Goal: Information Seeking & Learning: Learn about a topic

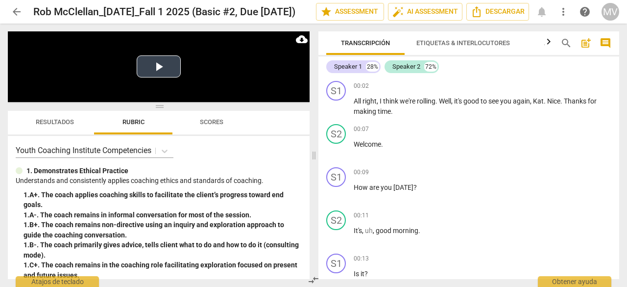
click at [157, 67] on button "Play Video" at bounding box center [159, 66] width 44 height 22
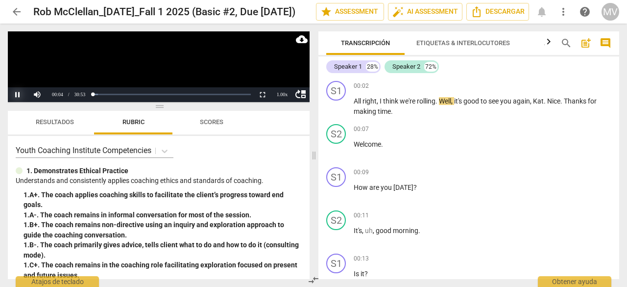
click at [16, 90] on button "Pause" at bounding box center [18, 94] width 20 height 15
drag, startPoint x: 15, startPoint y: 94, endPoint x: 23, endPoint y: 88, distance: 9.8
click at [16, 93] on button "Play" at bounding box center [18, 94] width 20 height 15
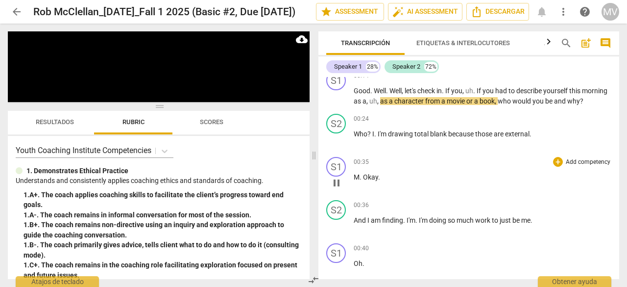
scroll to position [284, 0]
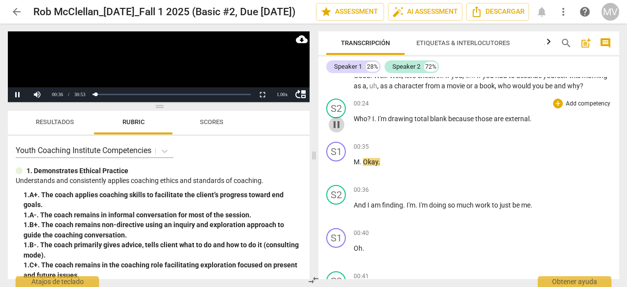
click at [335, 130] on span "pause" at bounding box center [337, 125] width 12 height 12
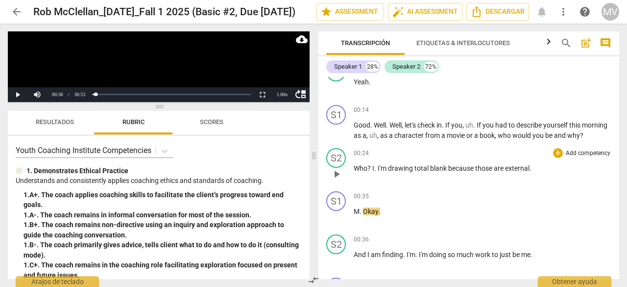
scroll to position [186, 0]
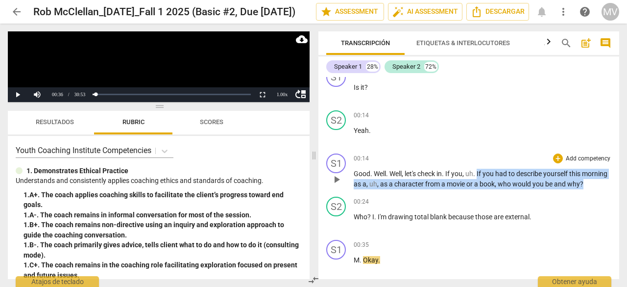
drag, startPoint x: 479, startPoint y: 173, endPoint x: 481, endPoint y: 193, distance: 19.7
click at [481, 189] on p "Good . Well . Well , let's check in . If you , uh . If you had to describe your…" at bounding box center [483, 179] width 258 height 20
click at [554, 157] on div "+" at bounding box center [558, 158] width 10 height 10
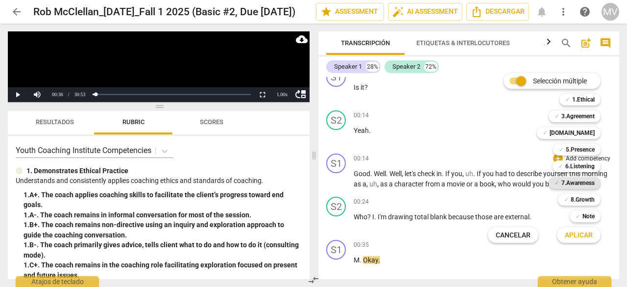
click at [579, 182] on b "7.Awareness" at bounding box center [578, 183] width 33 height 12
click at [19, 93] on div at bounding box center [313, 143] width 627 height 287
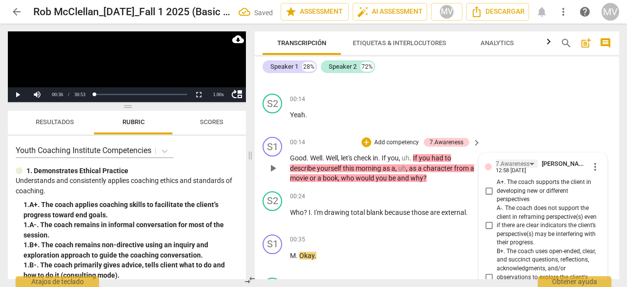
scroll to position [186, 0]
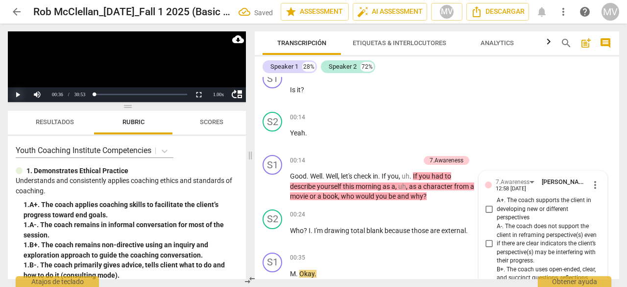
drag, startPoint x: 18, startPoint y: 92, endPoint x: 24, endPoint y: 92, distance: 6.4
click at [18, 92] on button "Play" at bounding box center [18, 94] width 20 height 15
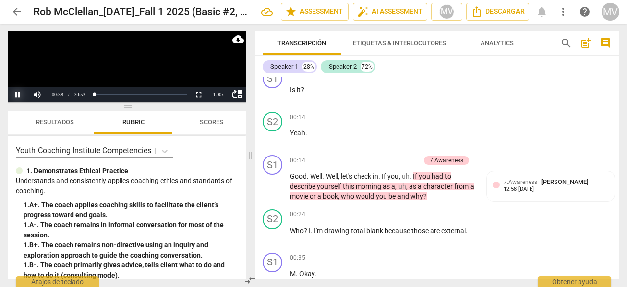
click at [16, 92] on button "Pause" at bounding box center [18, 94] width 20 height 15
click at [18, 96] on button "Play" at bounding box center [18, 94] width 20 height 15
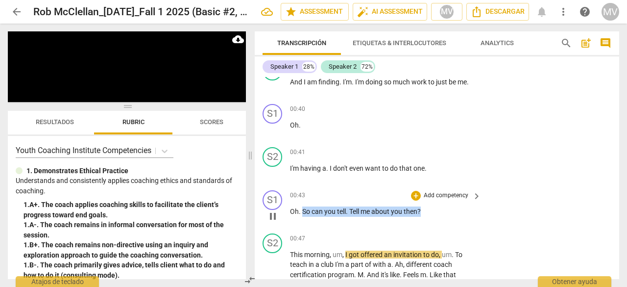
drag, startPoint x: 302, startPoint y: 210, endPoint x: 427, endPoint y: 209, distance: 125.0
click at [427, 209] on p "Oh . So can you tell . Tell me about you then ?" at bounding box center [383, 211] width 186 height 10
click at [413, 193] on div "+" at bounding box center [416, 196] width 10 height 10
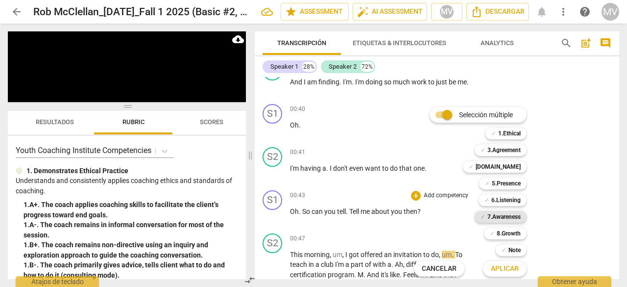
click at [506, 216] on b "7.Awareness" at bounding box center [504, 217] width 33 height 12
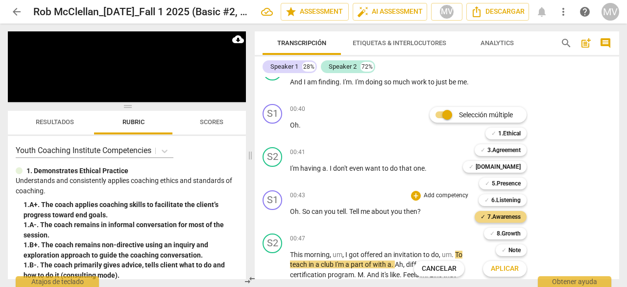
click at [520, 267] on button "Aplicar" at bounding box center [505, 269] width 44 height 18
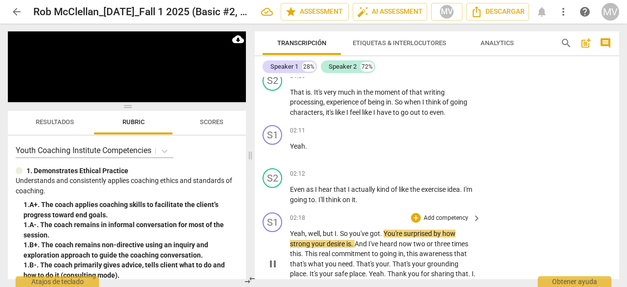
scroll to position [840, 0]
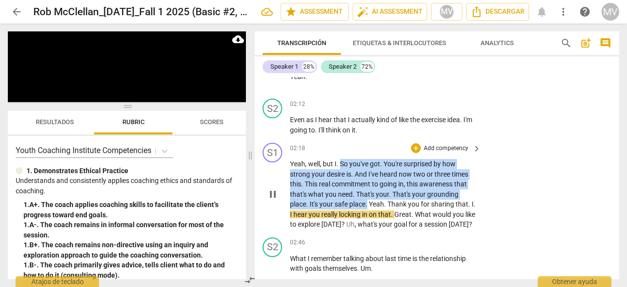
drag, startPoint x: 340, startPoint y: 164, endPoint x: 368, endPoint y: 201, distance: 46.7
click at [368, 201] on p "Yeah , well , but I . So you've got . You're surprised by how strong your desir…" at bounding box center [383, 194] width 186 height 71
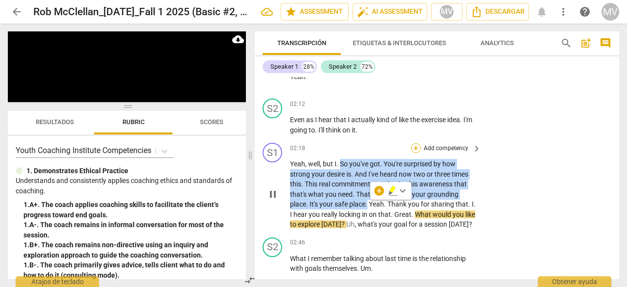
click at [415, 148] on div "+" at bounding box center [416, 148] width 10 height 10
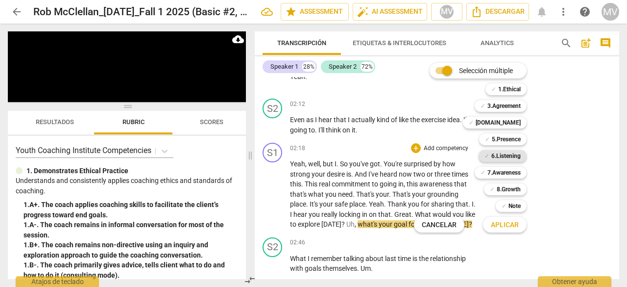
click at [510, 154] on b "6.Listening" at bounding box center [506, 156] width 29 height 12
click at [503, 224] on span "Aplicar" at bounding box center [505, 225] width 28 height 10
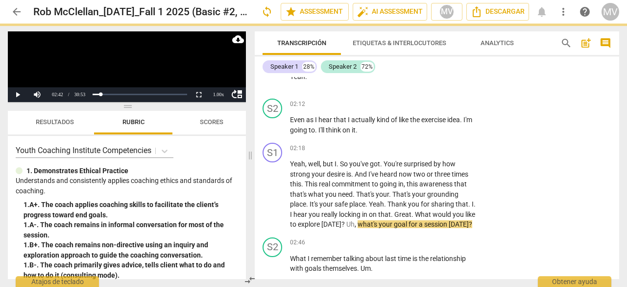
click at [564, 186] on div "S1 play_arrow pause 02:18 + Add competency keyboard_arrow_right Yeah , well , b…" at bounding box center [437, 186] width 365 height 95
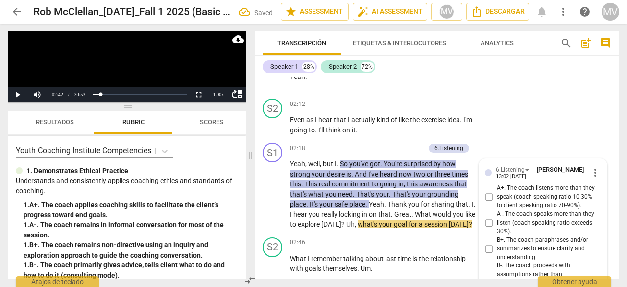
scroll to position [1198, 0]
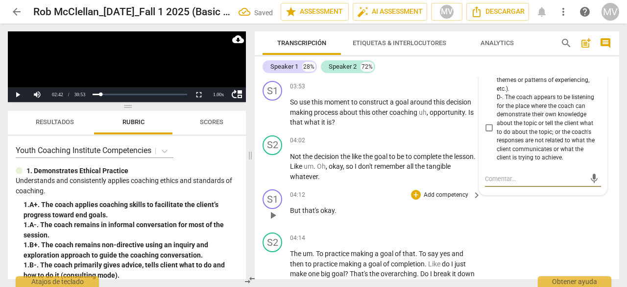
click at [556, 228] on div "S1 play_arrow pause 04:12 + Add competency keyboard_arrow_right But that's okay…" at bounding box center [437, 206] width 365 height 43
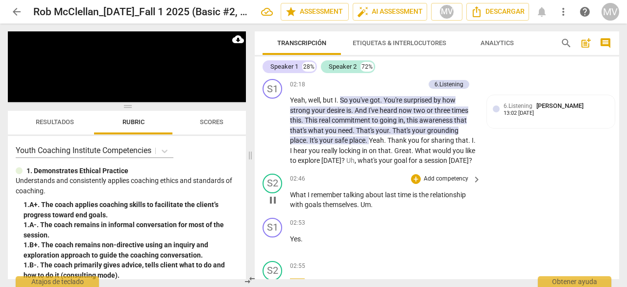
scroll to position [1114, 0]
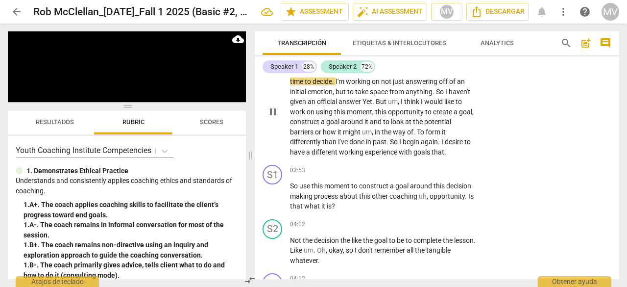
click at [271, 118] on span "pause" at bounding box center [273, 112] width 12 height 12
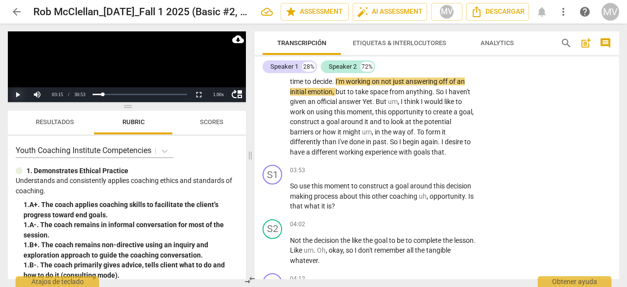
click at [17, 91] on button "Play" at bounding box center [18, 94] width 20 height 15
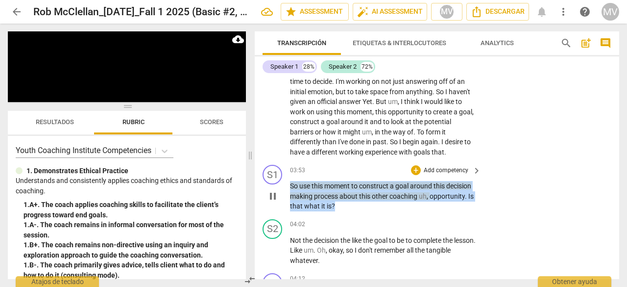
drag, startPoint x: 290, startPoint y: 194, endPoint x: 345, endPoint y: 217, distance: 59.7
click at [345, 211] on p "So use this moment to construct a goal around this decision making process abou…" at bounding box center [383, 196] width 186 height 30
click at [413, 175] on div "+" at bounding box center [416, 170] width 10 height 10
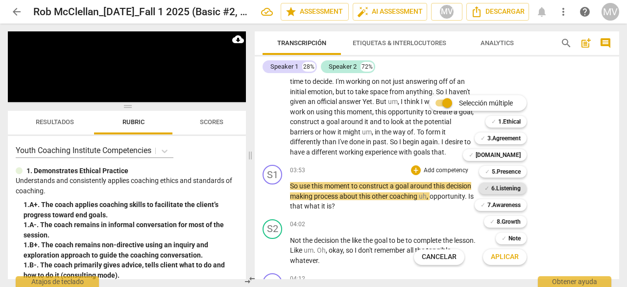
click at [508, 188] on b "6.Listening" at bounding box center [506, 188] width 29 height 12
click at [507, 261] on span "Aplicar" at bounding box center [505, 257] width 28 height 10
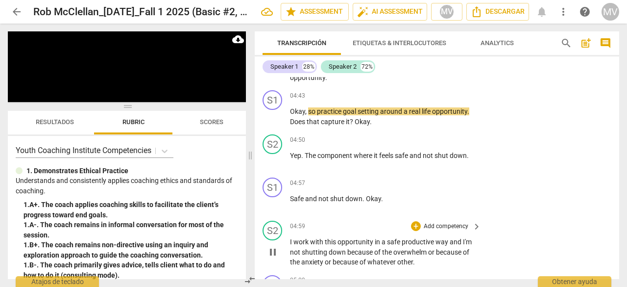
scroll to position [1415, 0]
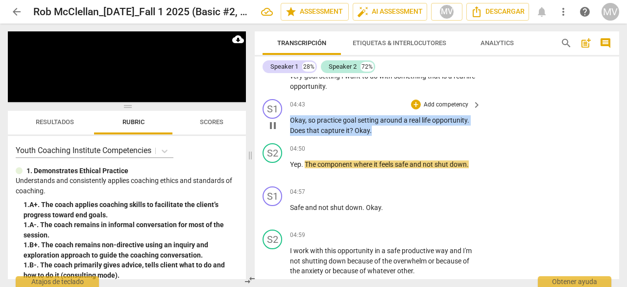
drag, startPoint x: 291, startPoint y: 128, endPoint x: 384, endPoint y: 143, distance: 94.4
click at [384, 135] on p "Okay , so practice goal setting around a real life opportunity . Does that capt…" at bounding box center [383, 125] width 186 height 20
click at [413, 109] on div "+" at bounding box center [416, 104] width 10 height 10
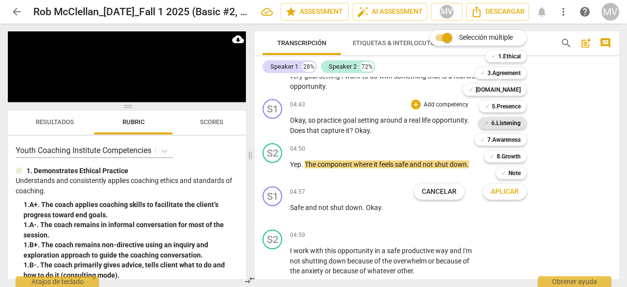
click at [503, 123] on b "6.Listening" at bounding box center [506, 123] width 29 height 12
click at [504, 189] on span "Aplicar" at bounding box center [505, 192] width 28 height 10
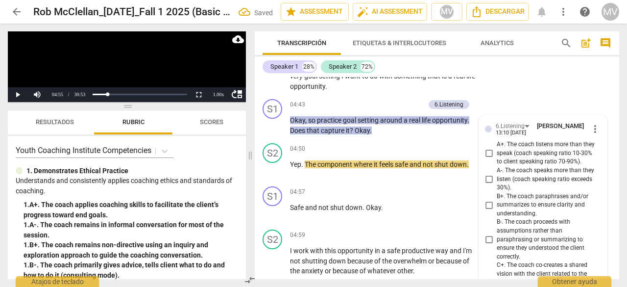
scroll to position [1740, 0]
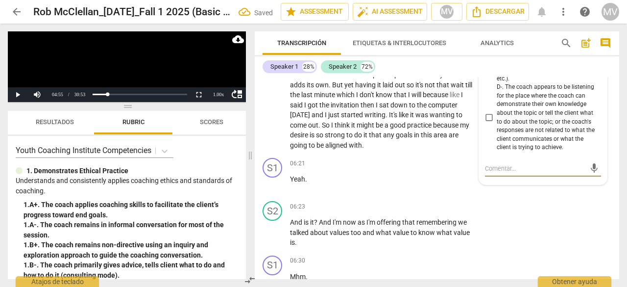
click at [553, 173] on textarea at bounding box center [535, 168] width 100 height 9
click at [555, 209] on div "S2 play_arrow pause 06:23 + Add competency keyboard_arrow_right And is it ? And…" at bounding box center [437, 224] width 365 height 54
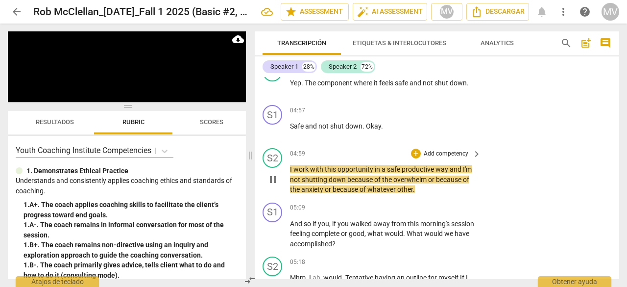
scroll to position [1544, 0]
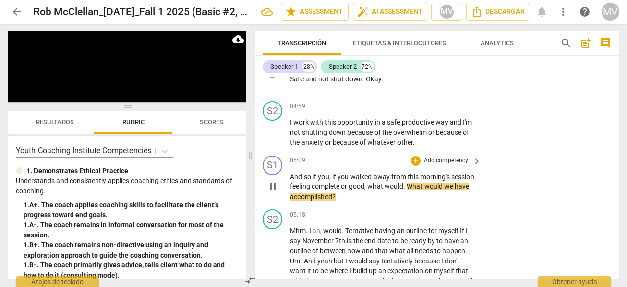
click at [530, 206] on div "S1 play_arrow pause 05:09 + Add competency keyboard_arrow_right And so if you ,…" at bounding box center [437, 178] width 365 height 54
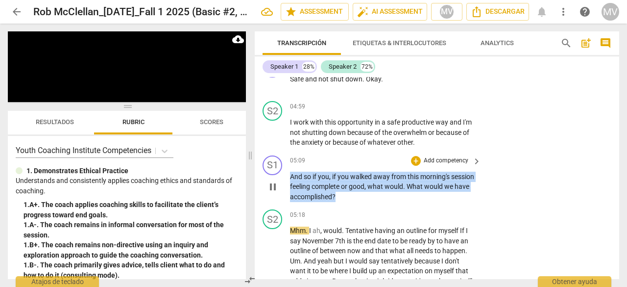
drag, startPoint x: 291, startPoint y: 186, endPoint x: 366, endPoint y: 204, distance: 77.3
click at [366, 202] on p "And so if you , if you walked away from this morning's session feeling complete…" at bounding box center [383, 187] width 186 height 30
click at [414, 166] on div "+" at bounding box center [416, 161] width 10 height 10
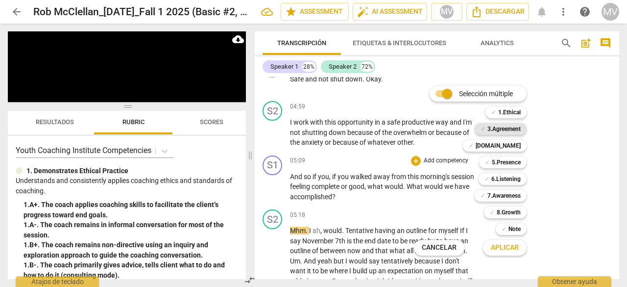
click at [498, 131] on b "3.Agreement" at bounding box center [504, 129] width 33 height 12
click at [500, 246] on span "Aplicar" at bounding box center [505, 248] width 28 height 10
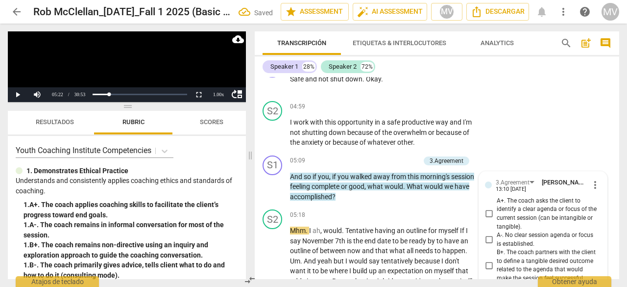
scroll to position [1864, 0]
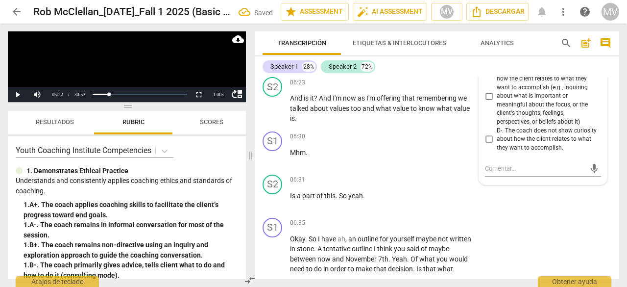
click at [560, 229] on div "S1 play_arrow pause 06:35 + Add competency keyboard_arrow_right Okay . So I hav…" at bounding box center [437, 246] width 365 height 64
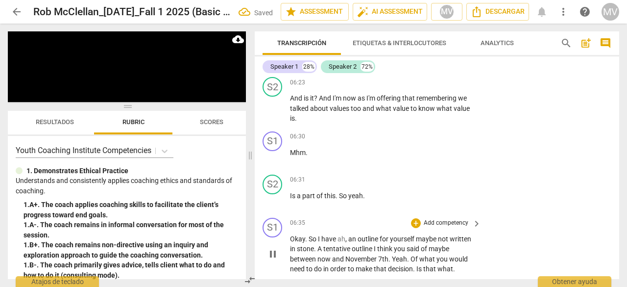
click at [527, 233] on div "S1 play_arrow pause 06:35 + Add competency keyboard_arrow_right Okay . So I hav…" at bounding box center [437, 246] width 365 height 64
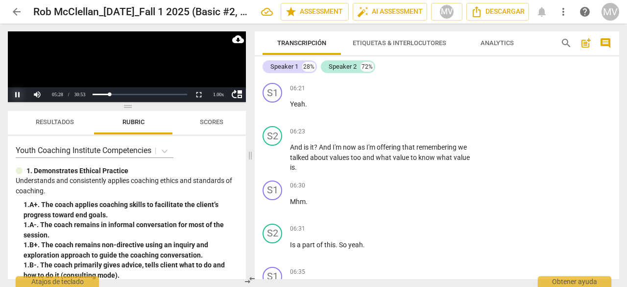
click at [16, 89] on button "Pause" at bounding box center [18, 94] width 20 height 15
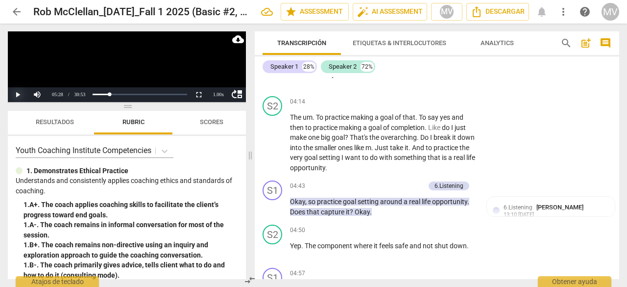
scroll to position [1325, 0]
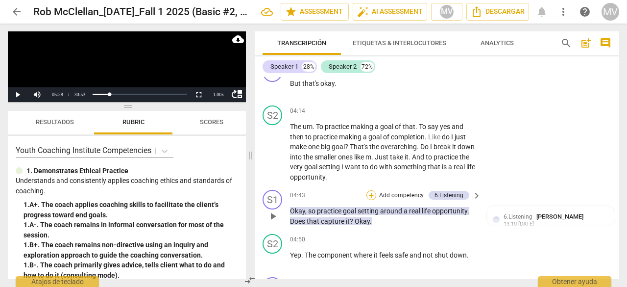
click at [371, 200] on div "+" at bounding box center [372, 195] width 10 height 10
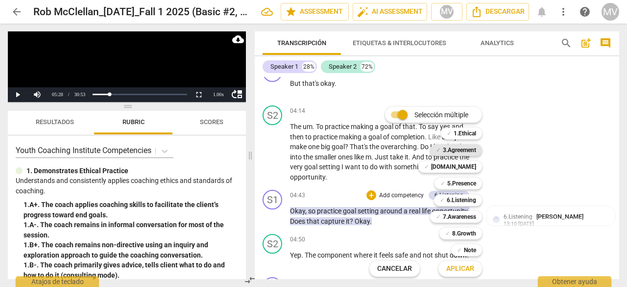
click at [453, 149] on b "3.Agreement" at bounding box center [459, 150] width 33 height 12
click at [460, 270] on span "Aplicar" at bounding box center [460, 269] width 28 height 10
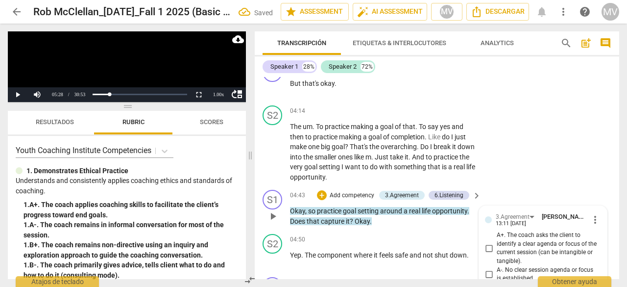
scroll to position [1679, 0]
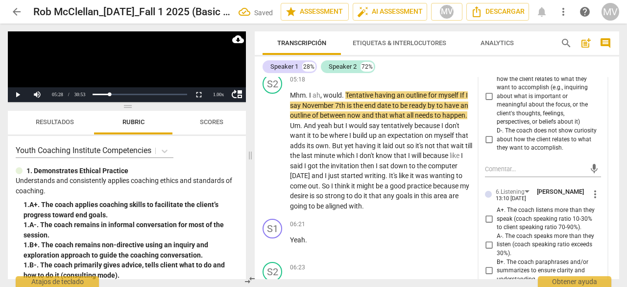
click at [518, 179] on div "mic" at bounding box center [543, 168] width 116 height 22
click at [608, 142] on div "S2 play_arrow pause 05:18 + Add competency keyboard_arrow_right Mhm . I ah , wo…" at bounding box center [437, 142] width 365 height 145
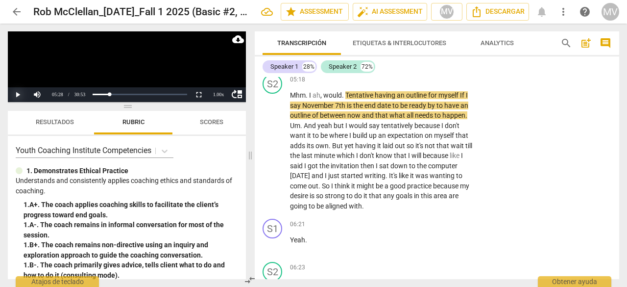
click at [17, 94] on button "Play" at bounding box center [18, 94] width 20 height 15
click at [15, 94] on button "Pause" at bounding box center [18, 94] width 20 height 15
click at [17, 90] on button "Play" at bounding box center [18, 94] width 20 height 15
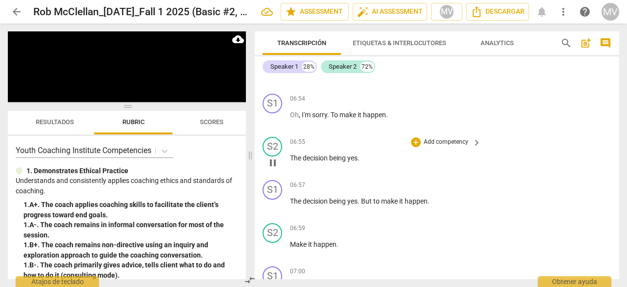
scroll to position [2311, 0]
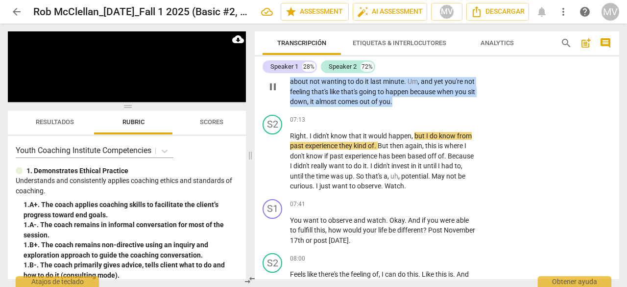
drag, startPoint x: 308, startPoint y: 82, endPoint x: 419, endPoint y: 112, distance: 114.7
click at [419, 107] on p "Okay . And I also heard you say , gosh , express something about not wanting to…" at bounding box center [383, 87] width 186 height 40
click at [426, 97] on div "+" at bounding box center [424, 99] width 10 height 10
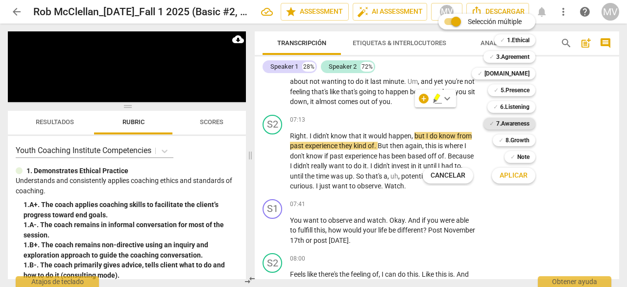
click at [513, 124] on b "7.Awareness" at bounding box center [512, 124] width 33 height 12
click at [512, 175] on span "Aplicar" at bounding box center [514, 176] width 28 height 10
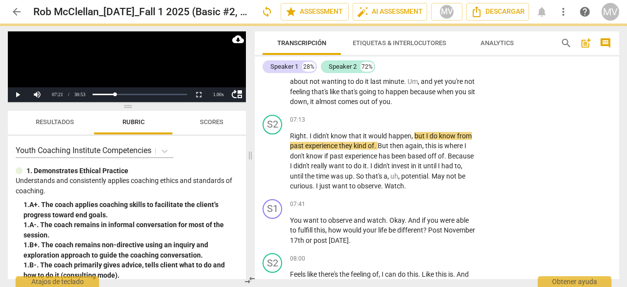
click at [578, 180] on div "S1 play_arrow pause 00:02 + Add competency keyboard_arrow_right All right , I t…" at bounding box center [437, 178] width 365 height 202
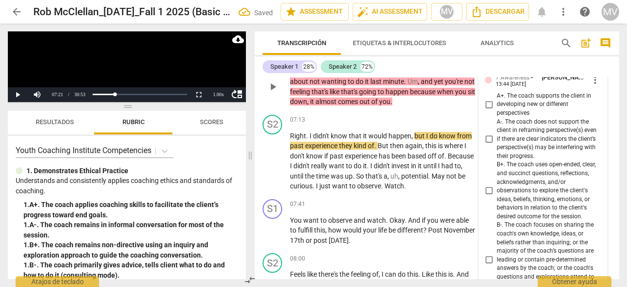
scroll to position [2552, 0]
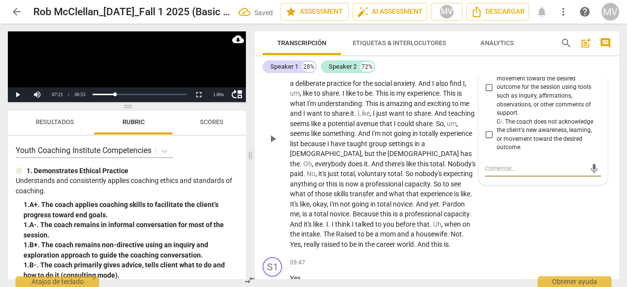
click at [537, 236] on div "S2 play_arrow pause 08:00 + Add competency keyboard_arrow_right Feels like ther…" at bounding box center [437, 130] width 365 height 245
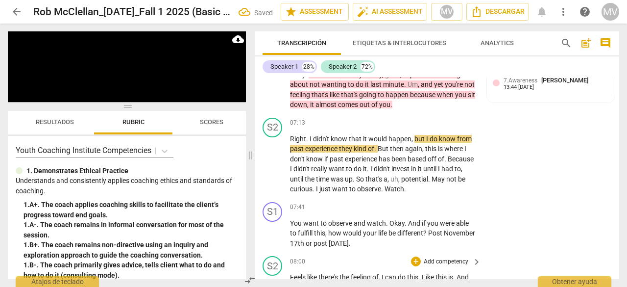
scroll to position [2307, 0]
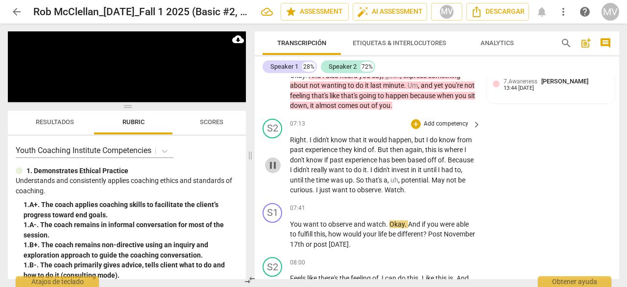
click at [271, 171] on span "pause" at bounding box center [273, 165] width 12 height 12
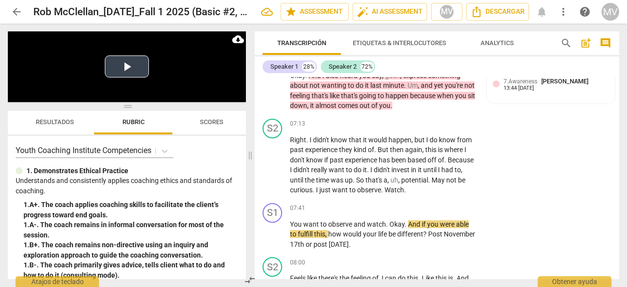
click at [126, 65] on button "Play Video" at bounding box center [127, 66] width 44 height 22
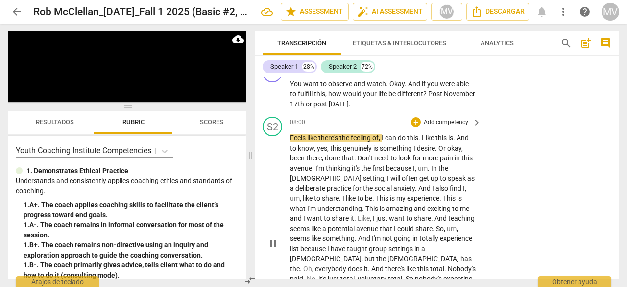
scroll to position [2415, 0]
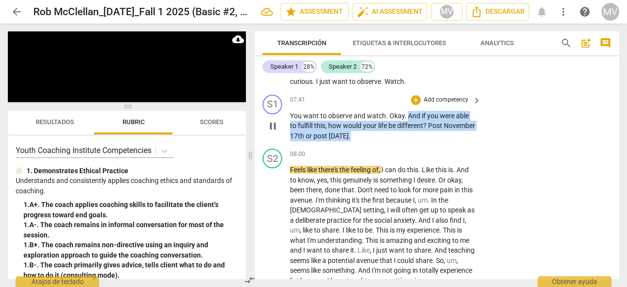
drag, startPoint x: 407, startPoint y: 128, endPoint x: 409, endPoint y: 143, distance: 14.8
click at [409, 141] on p "You want to observe and watch . Okay . And if you were able to fulfill this , h…" at bounding box center [383, 126] width 186 height 30
click at [414, 105] on div "+" at bounding box center [416, 100] width 10 height 10
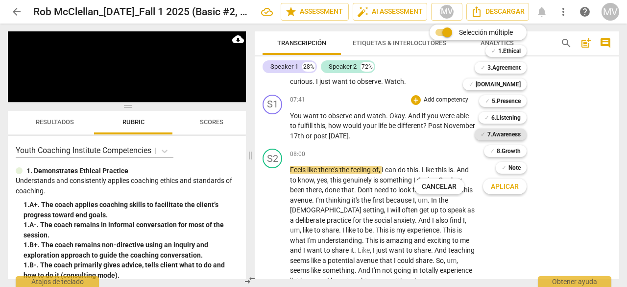
click at [504, 136] on b "7.Awareness" at bounding box center [504, 134] width 33 height 12
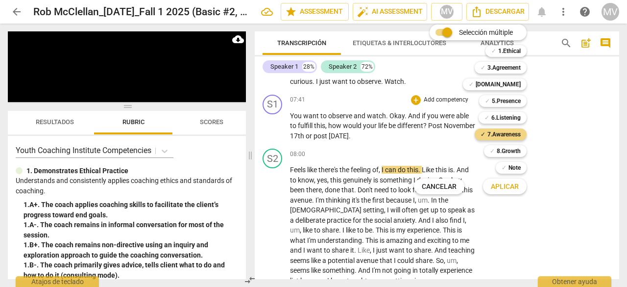
click at [508, 192] on button "Aplicar" at bounding box center [505, 186] width 44 height 18
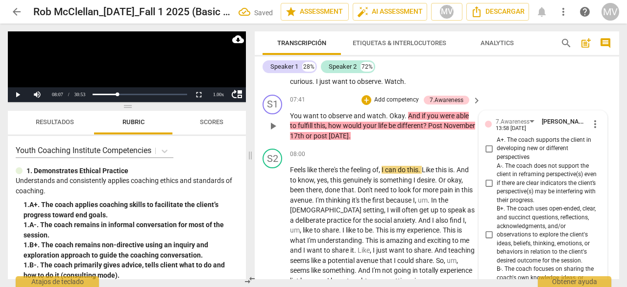
scroll to position [2701, 0]
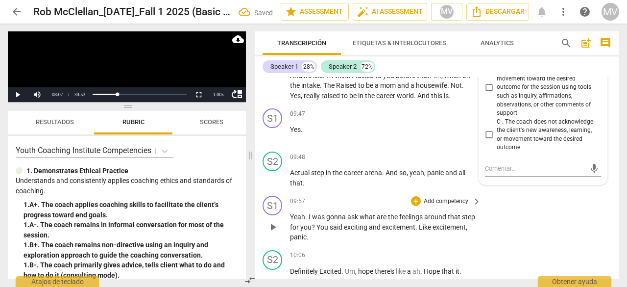
click at [561, 218] on div "S1 play_arrow pause 09:57 + Add competency keyboard_arrow_right Yeah . I was go…" at bounding box center [437, 219] width 365 height 54
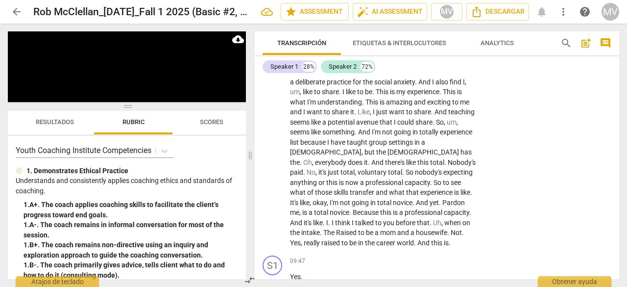
scroll to position [2758, 0]
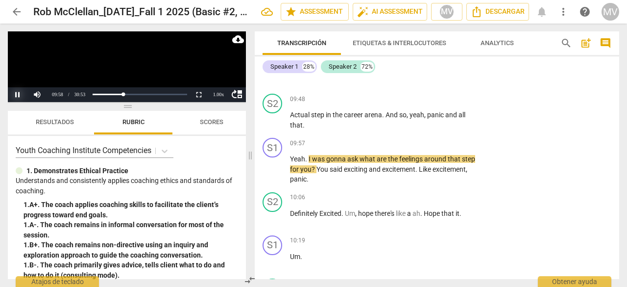
click at [19, 95] on button "Pause" at bounding box center [18, 94] width 20 height 15
click at [19, 92] on button "Play" at bounding box center [18, 94] width 20 height 15
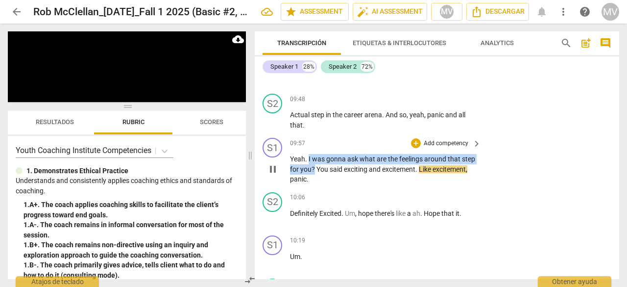
drag, startPoint x: 309, startPoint y: 168, endPoint x: 329, endPoint y: 178, distance: 22.8
click at [329, 178] on p "Yeah . I was gonna ask what are the feelings around that step for you ? You sai…" at bounding box center [383, 169] width 186 height 30
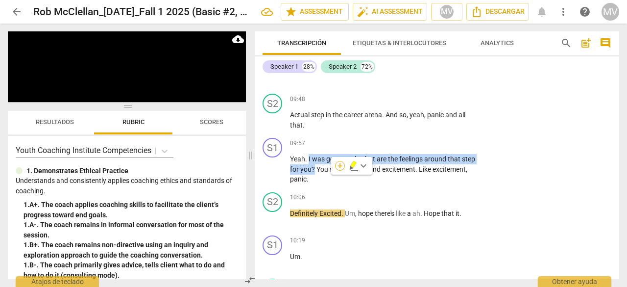
click at [342, 164] on div "+" at bounding box center [340, 166] width 10 height 10
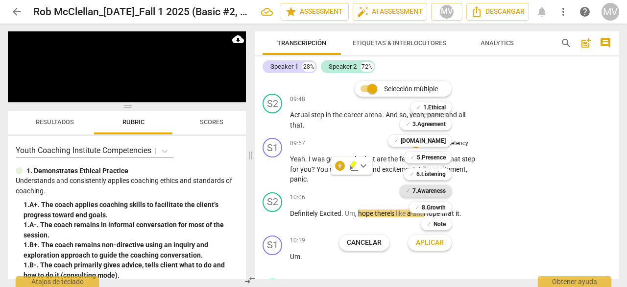
click at [424, 192] on b "7.Awareness" at bounding box center [429, 191] width 33 height 12
click at [440, 243] on span "Aplicar" at bounding box center [430, 243] width 28 height 10
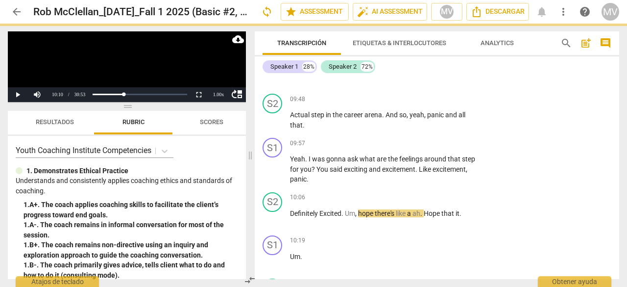
click at [512, 209] on div "S2 play_arrow pause 10:06 + Add competency keyboard_arrow_right Definitely Exci…" at bounding box center [437, 209] width 365 height 43
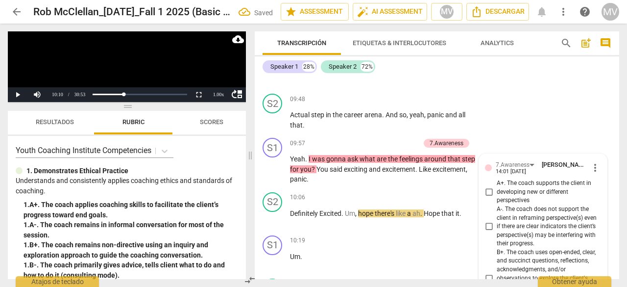
scroll to position [3087, 0]
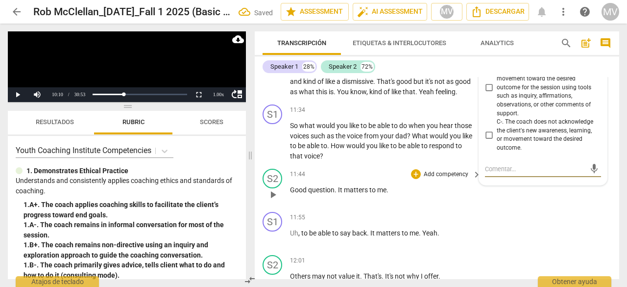
click at [546, 208] on div "S2 play_arrow pause 11:44 + Add competency keyboard_arrow_right Good question .…" at bounding box center [437, 186] width 365 height 43
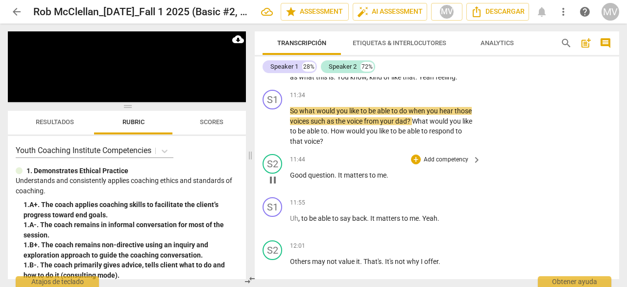
scroll to position [3136, 0]
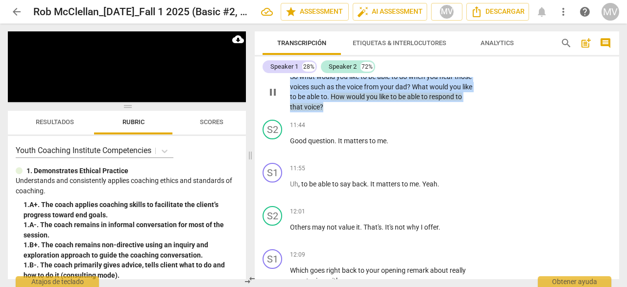
drag, startPoint x: 291, startPoint y: 94, endPoint x: 327, endPoint y: 126, distance: 48.3
click at [327, 112] on p "So what would you like to be able to do when you hear those voices such as the …" at bounding box center [383, 92] width 186 height 40
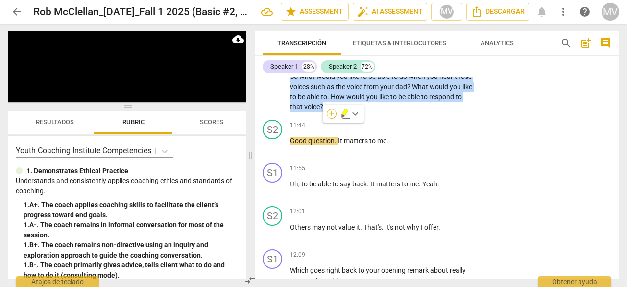
click at [333, 115] on div "+" at bounding box center [332, 114] width 10 height 10
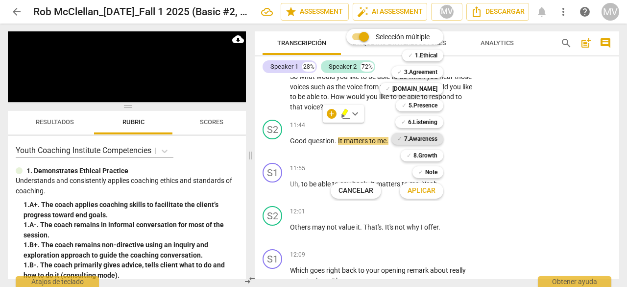
click at [424, 138] on b "7.Awareness" at bounding box center [420, 139] width 33 height 12
drag, startPoint x: 420, startPoint y: 185, endPoint x: 490, endPoint y: 188, distance: 70.6
click at [420, 184] on button "Aplicar" at bounding box center [422, 191] width 44 height 18
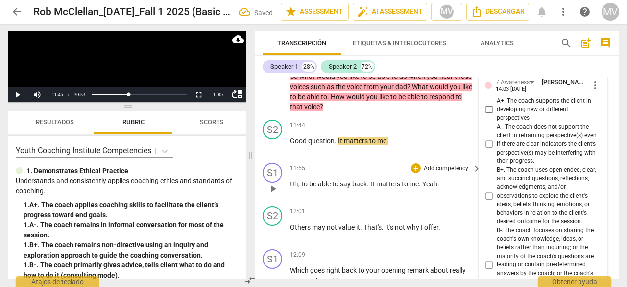
scroll to position [3392, 0]
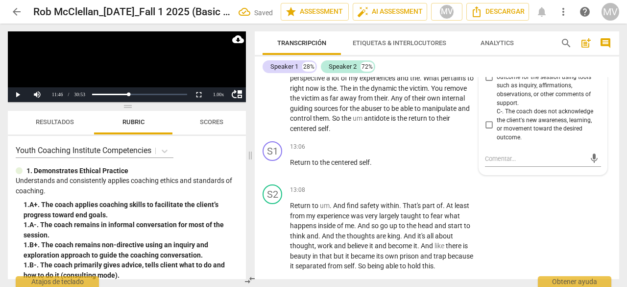
click at [583, 169] on div "mic" at bounding box center [543, 158] width 116 height 22
click at [573, 230] on div "S2 play_arrow pause 13:08 + Add competency keyboard_arrow_right Return to um . …" at bounding box center [437, 227] width 365 height 95
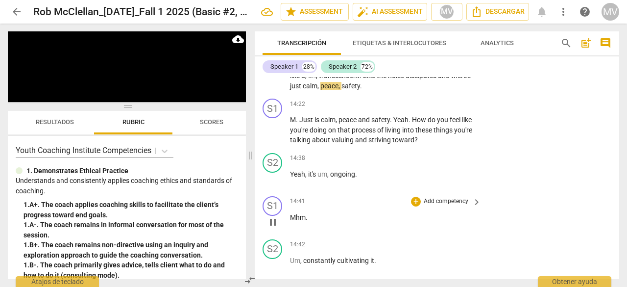
scroll to position [3913, 0]
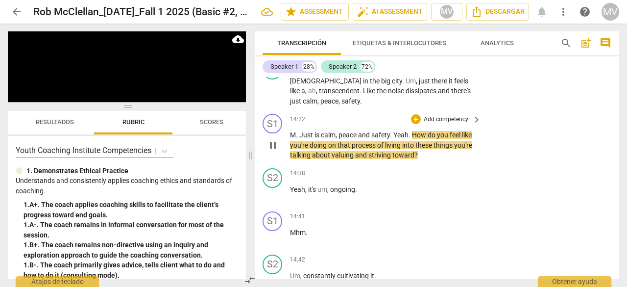
click at [522, 159] on div "S1 play_arrow pause 14:22 + Add competency keyboard_arrow_right M . Just is cal…" at bounding box center [437, 137] width 365 height 54
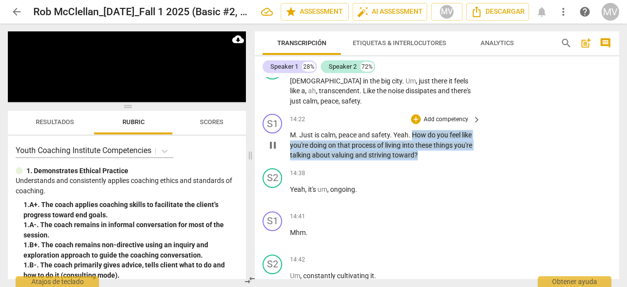
drag, startPoint x: 415, startPoint y: 156, endPoint x: 442, endPoint y: 178, distance: 35.2
click at [442, 160] on p "M . Just is calm , peace and safety . Yeah . How do you feel like you're doing …" at bounding box center [383, 145] width 186 height 30
click at [417, 124] on div "+" at bounding box center [416, 119] width 10 height 10
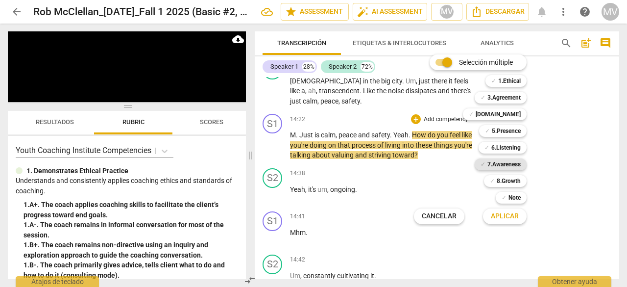
click at [504, 163] on b "7.Awareness" at bounding box center [504, 164] width 33 height 12
click at [506, 211] on span "Aplicar" at bounding box center [505, 216] width 28 height 10
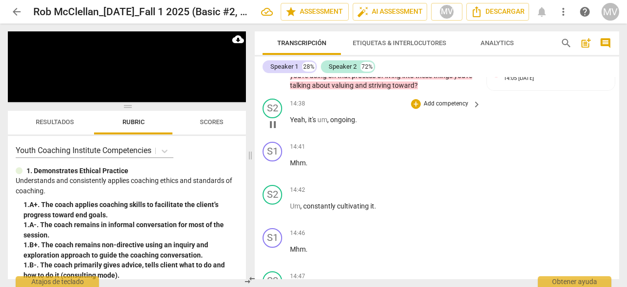
scroll to position [4223, 0]
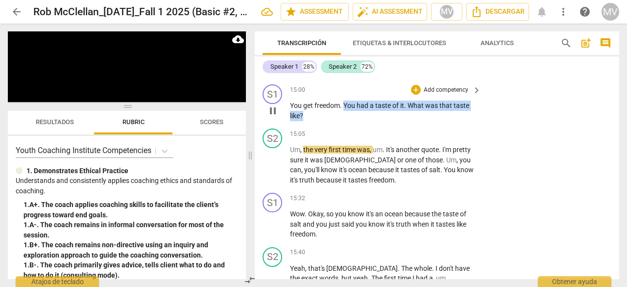
drag, startPoint x: 346, startPoint y: 126, endPoint x: 351, endPoint y: 140, distance: 14.7
click at [351, 121] on p "You get freedom . You had a taste of it . What was that taste like ?" at bounding box center [383, 110] width 186 height 20
click at [414, 95] on div "+" at bounding box center [416, 90] width 10 height 10
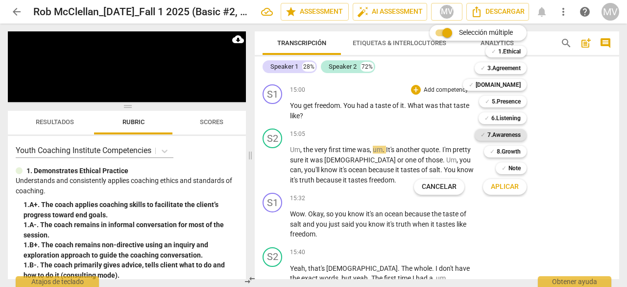
click at [502, 133] on b "7.Awareness" at bounding box center [504, 135] width 33 height 12
click at [513, 191] on span "Aplicar" at bounding box center [505, 187] width 28 height 10
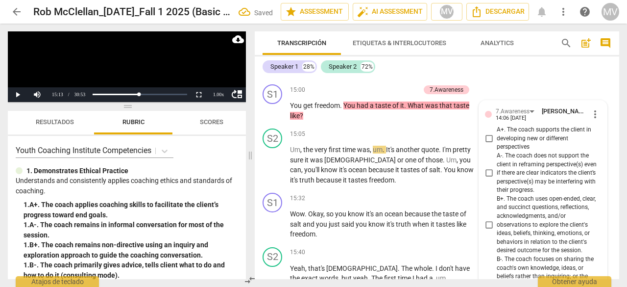
scroll to position [4509, 0]
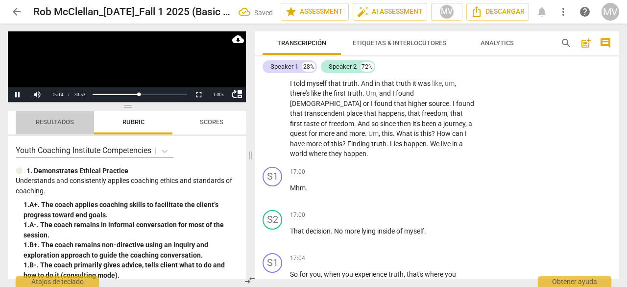
click at [65, 119] on span "Resultados" at bounding box center [55, 121] width 38 height 7
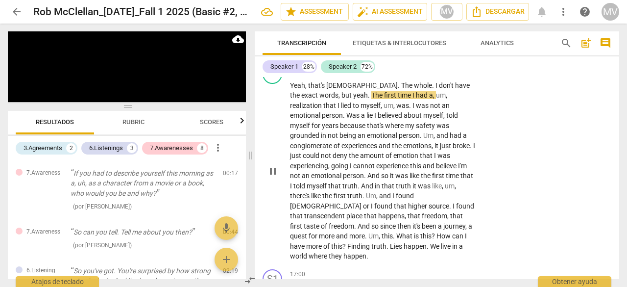
scroll to position [4411, 0]
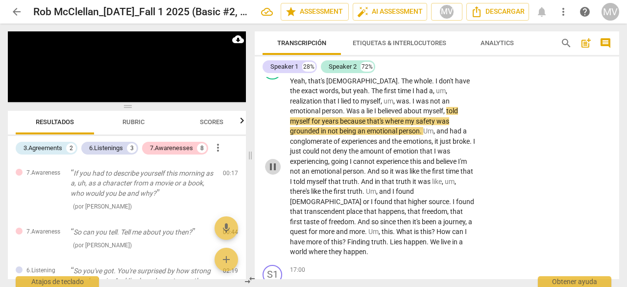
click at [273, 173] on span "pause" at bounding box center [273, 167] width 12 height 12
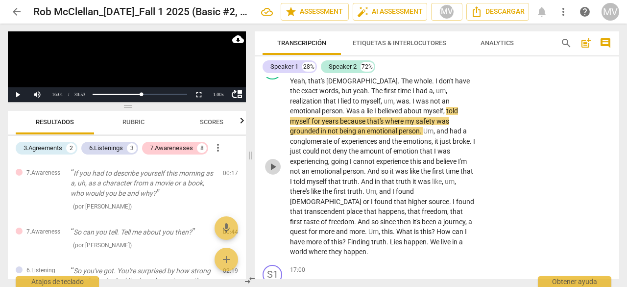
click at [273, 173] on span "play_arrow" at bounding box center [273, 167] width 12 height 12
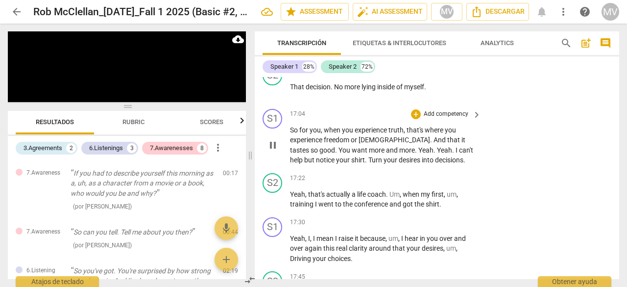
scroll to position [4656, 0]
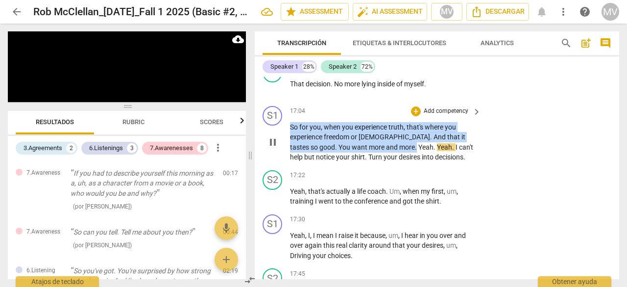
drag, startPoint x: 291, startPoint y: 135, endPoint x: 356, endPoint y: 156, distance: 68.7
click at [356, 156] on p "So for you , when you experience truth , that's where you experience freedom or…" at bounding box center [383, 142] width 186 height 40
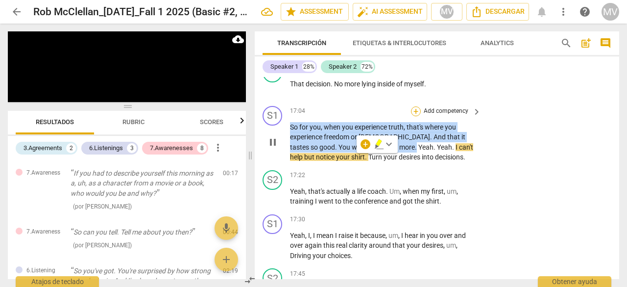
click at [418, 116] on div "+" at bounding box center [416, 111] width 10 height 10
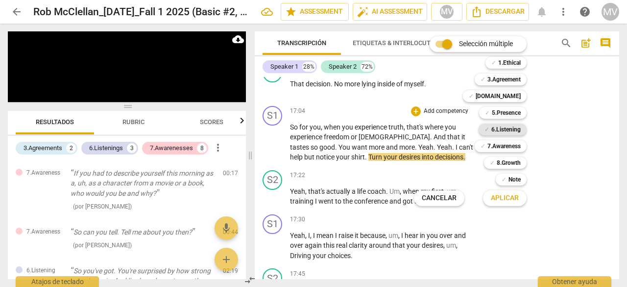
click at [514, 127] on b "6.Listening" at bounding box center [506, 130] width 29 height 12
click at [502, 201] on span "Aplicar" at bounding box center [505, 198] width 28 height 10
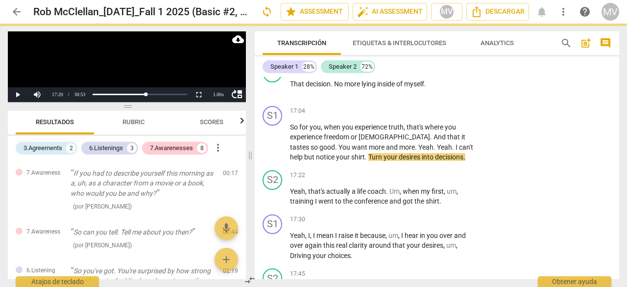
click at [585, 188] on div "S1 play_arrow pause 00:02 + Add competency keyboard_arrow_right All right , I t…" at bounding box center [437, 178] width 365 height 202
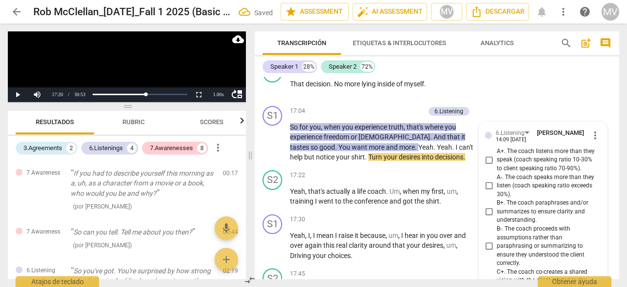
scroll to position [4986, 0]
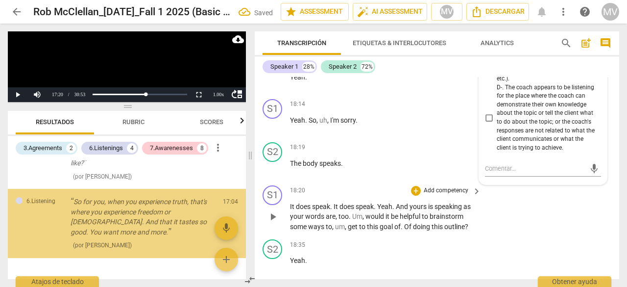
click at [568, 235] on div "S1 play_arrow pause 18:20 + Add competency keyboard_arrow_right It does speak .…" at bounding box center [437, 208] width 365 height 54
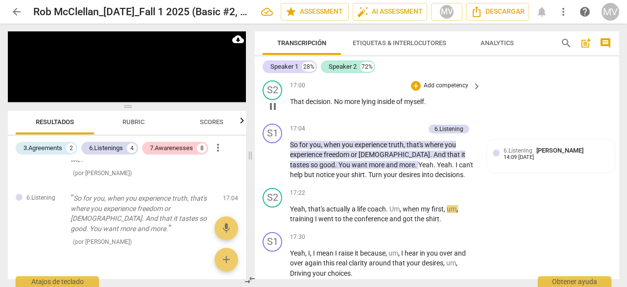
scroll to position [4692, 0]
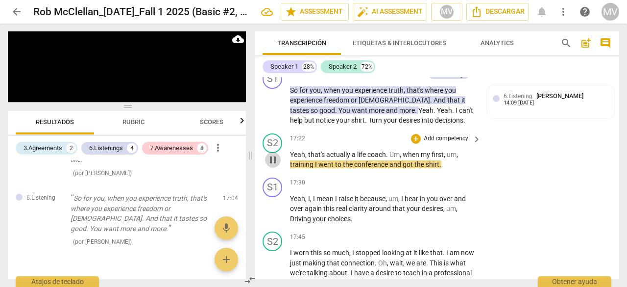
click at [270, 166] on span "pause" at bounding box center [273, 160] width 12 height 12
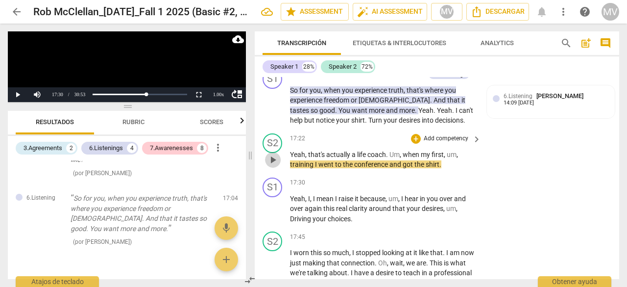
click at [274, 166] on span "play_arrow" at bounding box center [273, 160] width 12 height 12
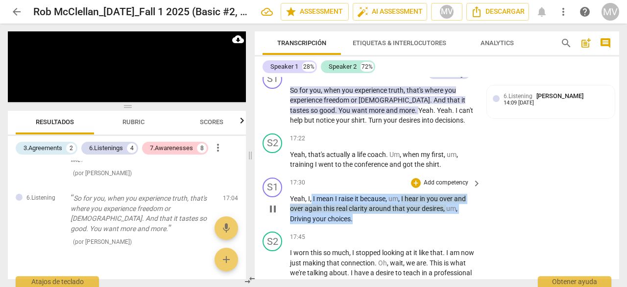
drag, startPoint x: 312, startPoint y: 208, endPoint x: 359, endPoint y: 229, distance: 51.6
click at [359, 224] on p "Yeah , I , I mean I raise it because , um , I hear in you over and over again t…" at bounding box center [383, 209] width 186 height 30
click at [412, 188] on div "+" at bounding box center [416, 183] width 10 height 10
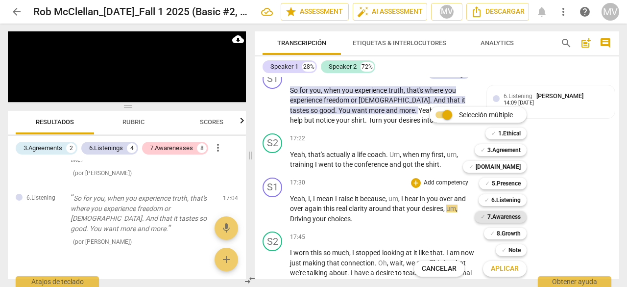
click at [520, 221] on b "7.Awareness" at bounding box center [504, 217] width 33 height 12
click at [520, 269] on button "Aplicar" at bounding box center [505, 269] width 44 height 18
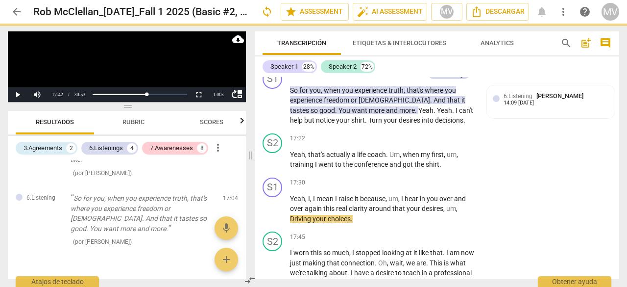
drag, startPoint x: 567, startPoint y: 229, endPoint x: 580, endPoint y: 228, distance: 13.3
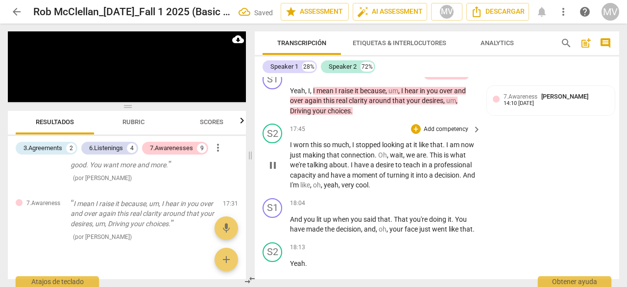
scroll to position [4815, 0]
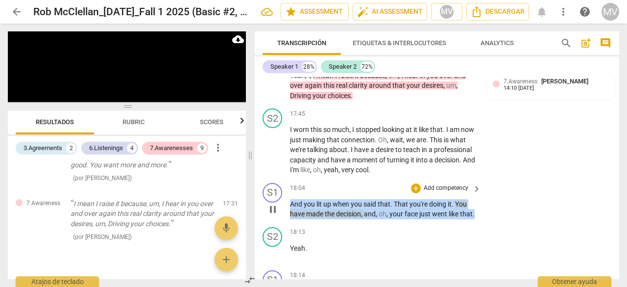
drag, startPoint x: 292, startPoint y: 213, endPoint x: 314, endPoint y: 229, distance: 27.1
click at [314, 219] on p "And you lit up when you said that . That you're doing it . You have made the de…" at bounding box center [383, 209] width 186 height 20
click at [417, 193] on div "+" at bounding box center [416, 188] width 10 height 10
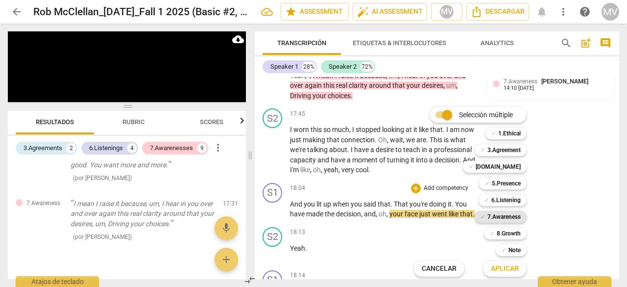
click at [517, 218] on b "7.Awareness" at bounding box center [504, 217] width 33 height 12
click at [511, 266] on span "Aplicar" at bounding box center [505, 269] width 28 height 10
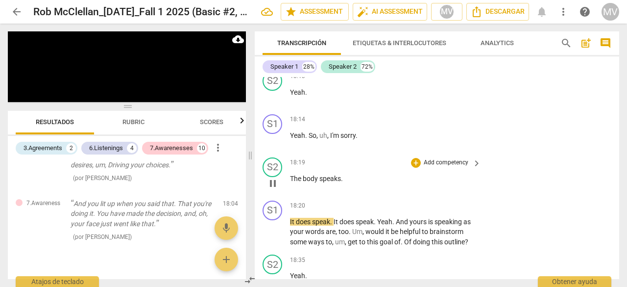
scroll to position [5042, 0]
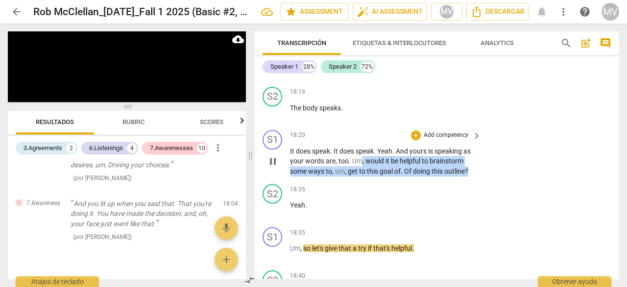
drag, startPoint x: 360, startPoint y: 180, endPoint x: 476, endPoint y: 189, distance: 116.5
click at [476, 176] on div "It does speak . It does speak . Yeah . And yours is speaking as your words are …" at bounding box center [386, 161] width 192 height 30
click at [416, 140] on div "+" at bounding box center [416, 135] width 10 height 10
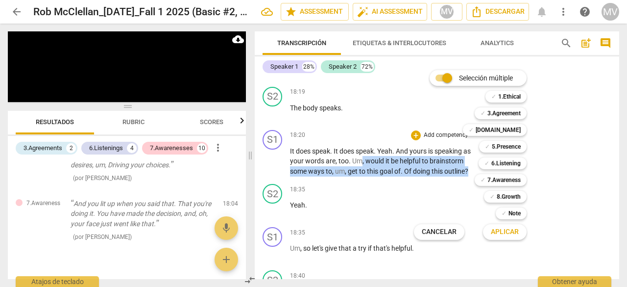
scroll to position [5272, 0]
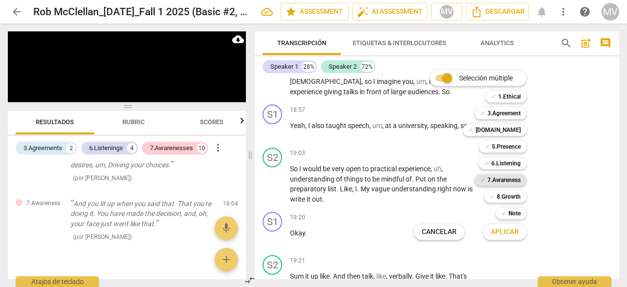
click at [511, 179] on b "7.Awareness" at bounding box center [504, 180] width 33 height 12
drag, startPoint x: 513, startPoint y: 237, endPoint x: 533, endPoint y: 230, distance: 21.9
click at [513, 237] on button "Aplicar" at bounding box center [505, 232] width 44 height 18
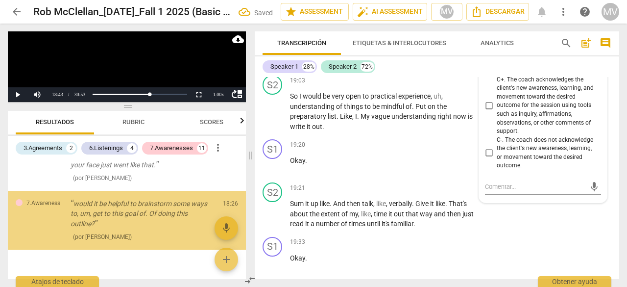
scroll to position [951, 0]
click at [563, 233] on div "S2 play_arrow pause 19:21 + Add competency keyboard_arrow_right Sum it up like …" at bounding box center [437, 205] width 365 height 54
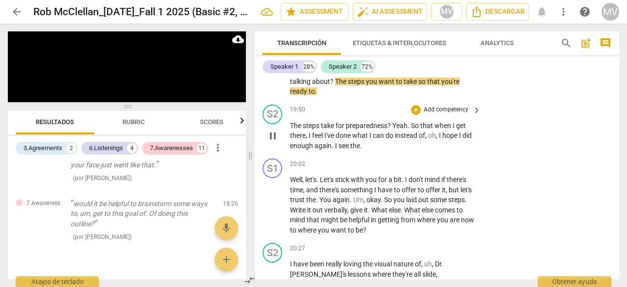
scroll to position [5638, 0]
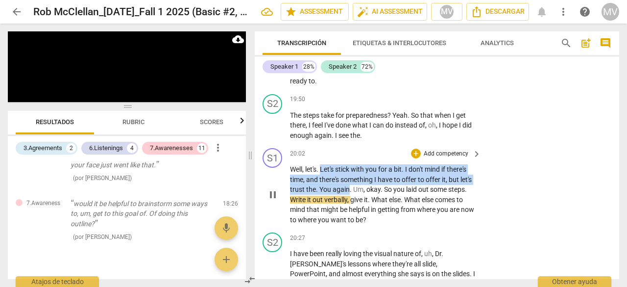
drag, startPoint x: 322, startPoint y: 189, endPoint x: 349, endPoint y: 207, distance: 33.2
click at [349, 207] on p "Well , let's . Let's stick with you for a bit . I don't mind if there's time , …" at bounding box center [383, 194] width 186 height 60
click at [415, 158] on div "+" at bounding box center [416, 154] width 10 height 10
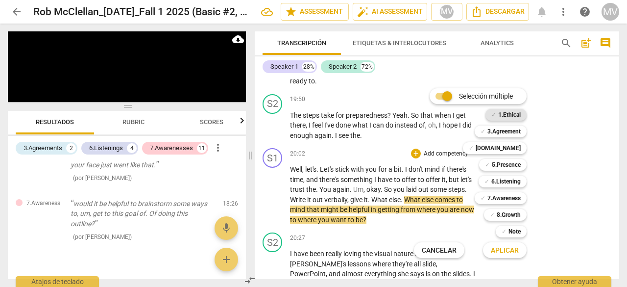
click at [510, 115] on b "1.Ethical" at bounding box center [509, 115] width 23 height 12
click at [496, 246] on span "Aplicar" at bounding box center [505, 251] width 28 height 10
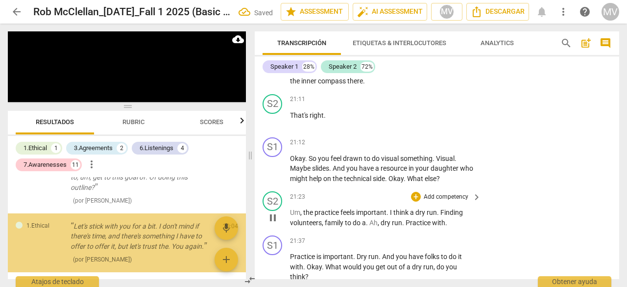
scroll to position [1018, 0]
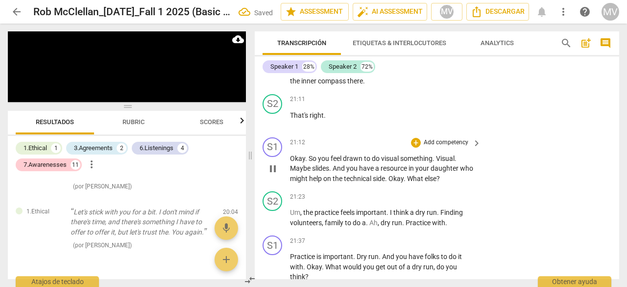
click at [509, 170] on div "S1 play_arrow pause 21:12 + Add competency keyboard_arrow_right Okay . So you f…" at bounding box center [437, 160] width 365 height 54
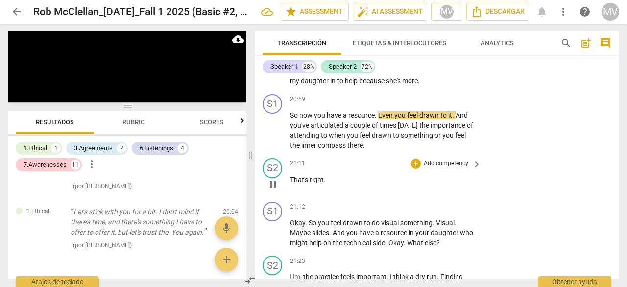
scroll to position [5886, 0]
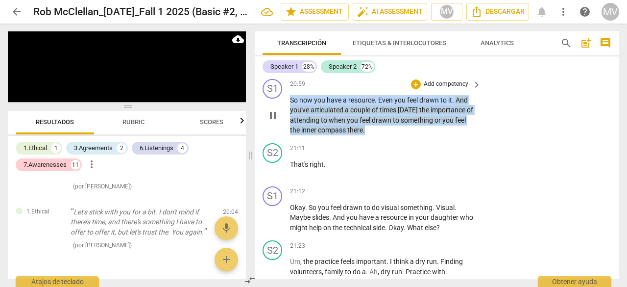
drag, startPoint x: 291, startPoint y: 120, endPoint x: 372, endPoint y: 150, distance: 86.2
click at [372, 135] on p "So now you have a resource . Even you feel drawn to it . And you've articulated…" at bounding box center [383, 115] width 186 height 40
click at [414, 89] on div "+" at bounding box center [416, 84] width 10 height 10
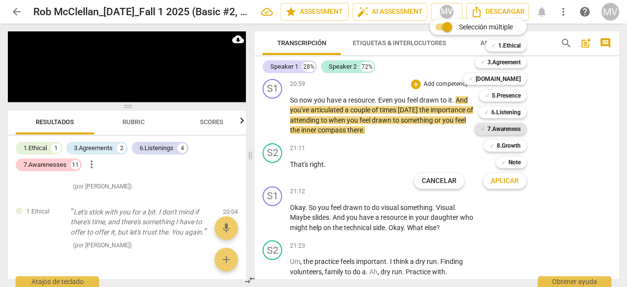
click at [503, 126] on b "7.Awareness" at bounding box center [504, 129] width 33 height 12
click at [507, 183] on span "Aplicar" at bounding box center [505, 181] width 28 height 10
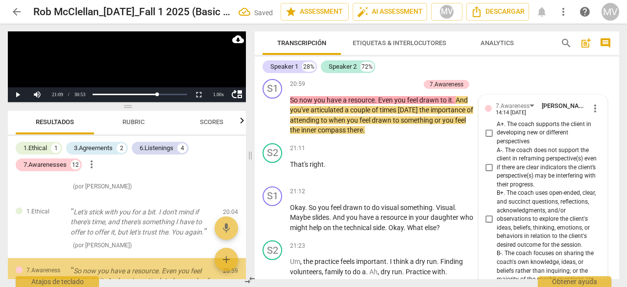
scroll to position [6166, 0]
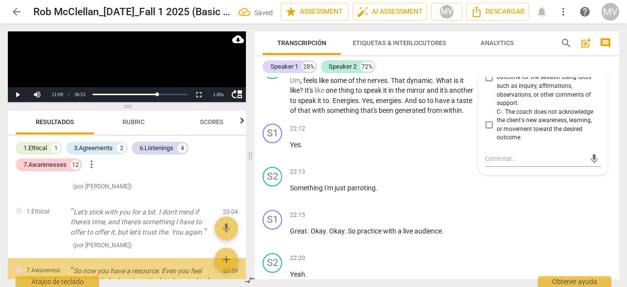
click at [568, 206] on div "S2 play_arrow pause 22:13 + Add competency keyboard_arrow_right Something I'm j…" at bounding box center [437, 184] width 365 height 43
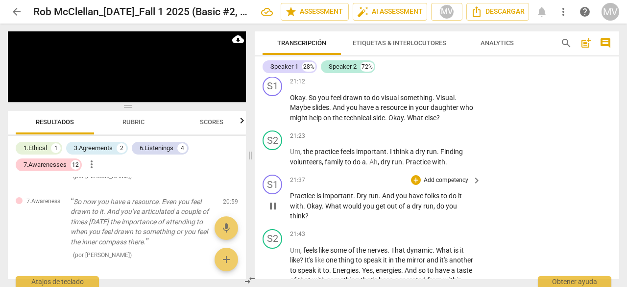
scroll to position [6019, 0]
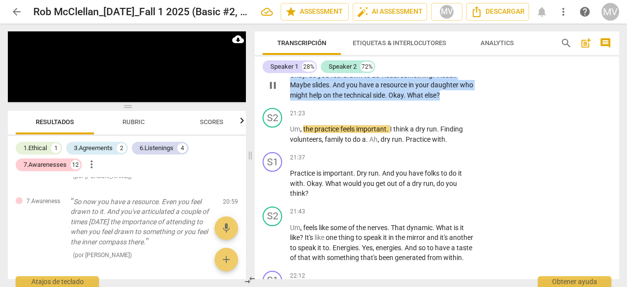
drag, startPoint x: 290, startPoint y: 94, endPoint x: 444, endPoint y: 112, distance: 155.0
click at [444, 100] on p "Okay . So you feel drawn to do visual something . Visual . Maybe slides . And y…" at bounding box center [383, 85] width 186 height 30
click at [418, 64] on div "+" at bounding box center [416, 59] width 10 height 10
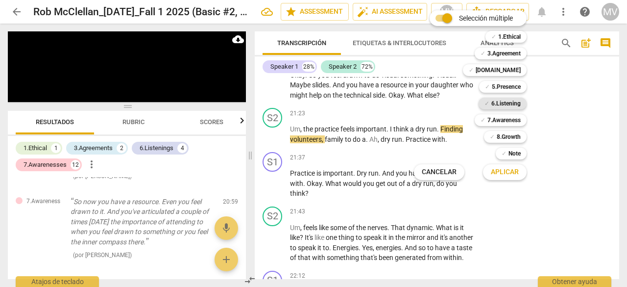
click at [501, 105] on b "6.Listening" at bounding box center [506, 104] width 29 height 12
click at [510, 174] on span "Aplicar" at bounding box center [505, 172] width 28 height 10
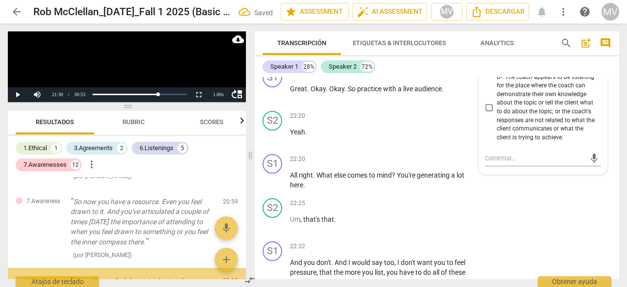
scroll to position [1161, 0]
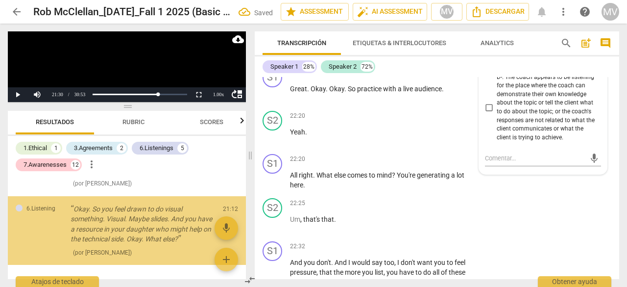
click at [572, 166] on div "mic" at bounding box center [543, 158] width 116 height 16
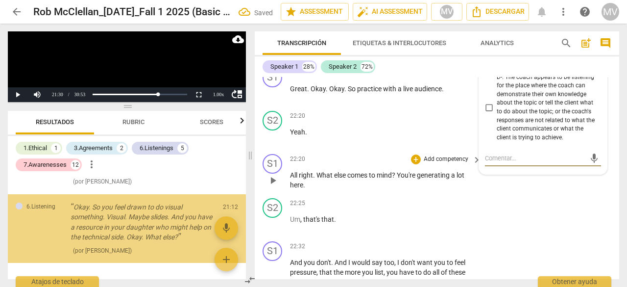
click at [565, 194] on div "S1 play_arrow pause 22:20 + Add competency keyboard_arrow_right All right . Wha…" at bounding box center [437, 172] width 365 height 44
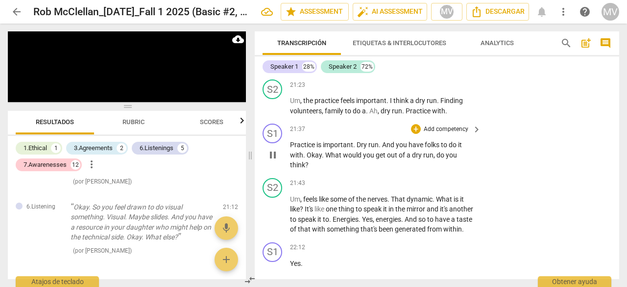
scroll to position [6063, 0]
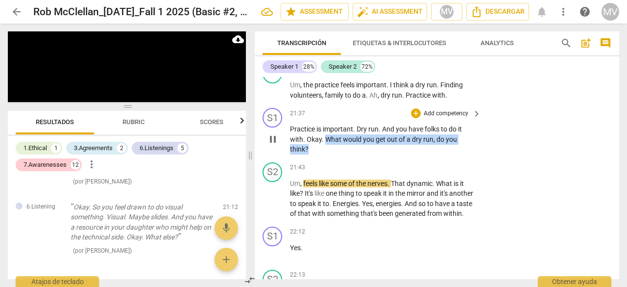
drag, startPoint x: 324, startPoint y: 159, endPoint x: 329, endPoint y: 175, distance: 17.4
click at [329, 158] on div "S1 play_arrow pause 21:37 + Add competency keyboard_arrow_right Practice is imp…" at bounding box center [437, 131] width 365 height 54
click at [416, 118] on div "+" at bounding box center [416, 113] width 10 height 10
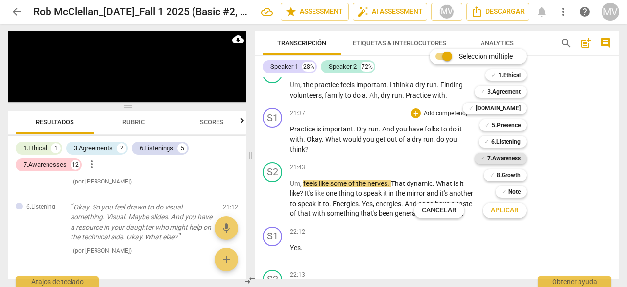
click at [513, 159] on b "7.Awareness" at bounding box center [504, 158] width 33 height 12
click at [520, 208] on button "Aplicar" at bounding box center [505, 210] width 44 height 18
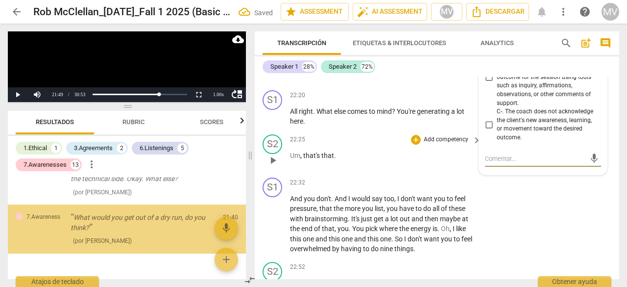
scroll to position [1219, 0]
click at [556, 213] on div "S1 play_arrow pause 22:32 + Add competency keyboard_arrow_right And you don't .…" at bounding box center [437, 216] width 365 height 84
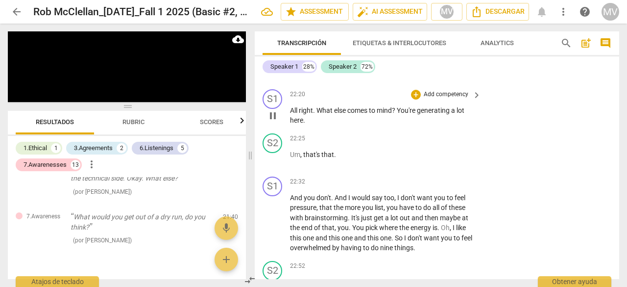
scroll to position [6400, 0]
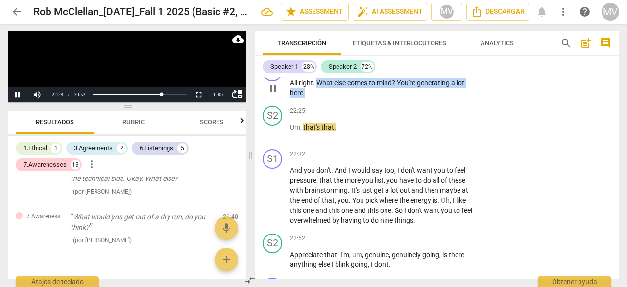
drag, startPoint x: 317, startPoint y: 113, endPoint x: 322, endPoint y: 128, distance: 16.1
click at [322, 102] on div "S1 play_arrow pause 22:20 + Add competency keyboard_arrow_right All right . Wha…" at bounding box center [437, 80] width 365 height 44
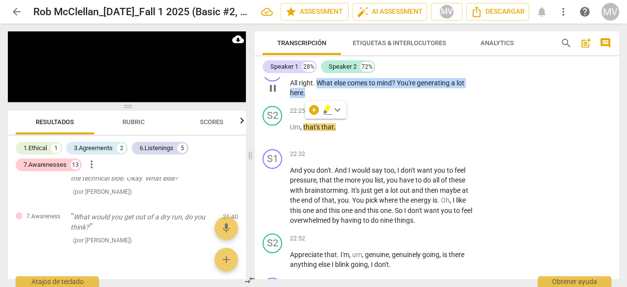
click at [416, 72] on div "+" at bounding box center [416, 67] width 10 height 10
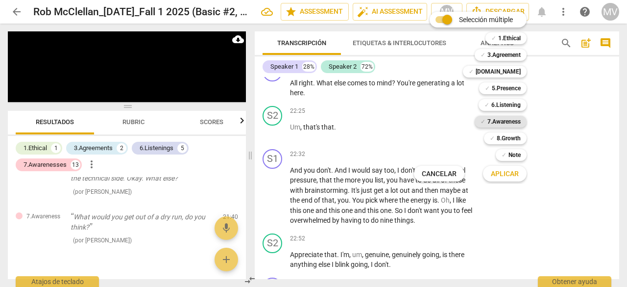
click at [505, 123] on b "7.Awareness" at bounding box center [504, 122] width 33 height 12
drag, startPoint x: 512, startPoint y: 169, endPoint x: 561, endPoint y: 179, distance: 50.1
click at [512, 169] on span "Aplicar" at bounding box center [505, 174] width 28 height 10
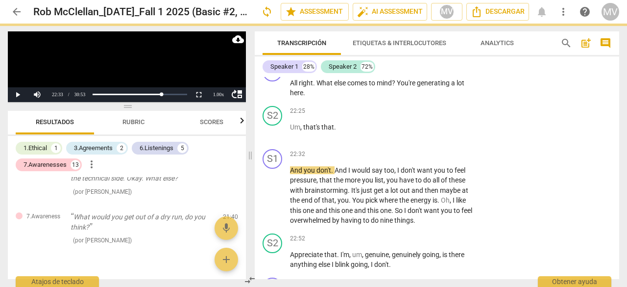
click at [561, 181] on div at bounding box center [313, 143] width 627 height 287
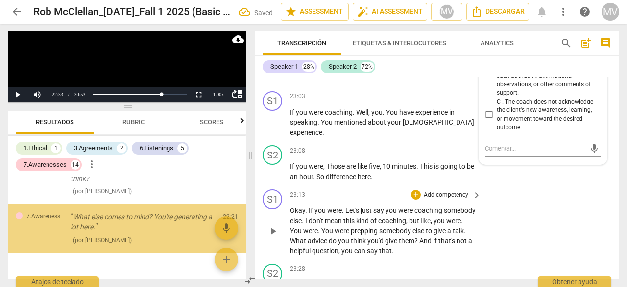
scroll to position [1268, 0]
click at [544, 236] on div "S1 play_arrow pause 23:13 + Add competency keyboard_arrow_right Okay . If you w…" at bounding box center [437, 222] width 365 height 74
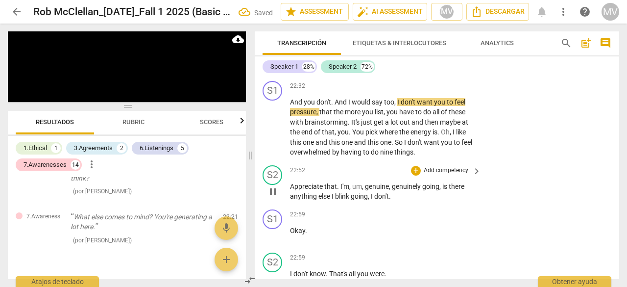
scroll to position [6476, 0]
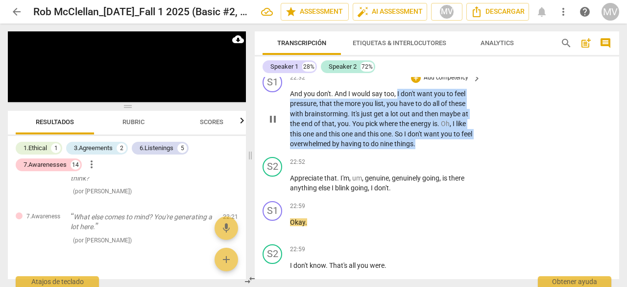
drag, startPoint x: 397, startPoint y: 124, endPoint x: 429, endPoint y: 173, distance: 58.3
click at [429, 149] on p "And you don't . And I would say too , I don't want you to feel pressure , that …" at bounding box center [383, 119] width 186 height 60
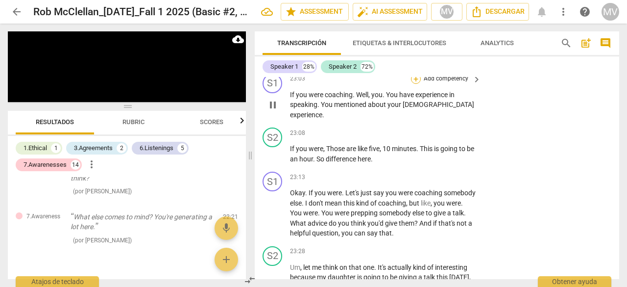
click at [419, 84] on div "+" at bounding box center [416, 79] width 10 height 10
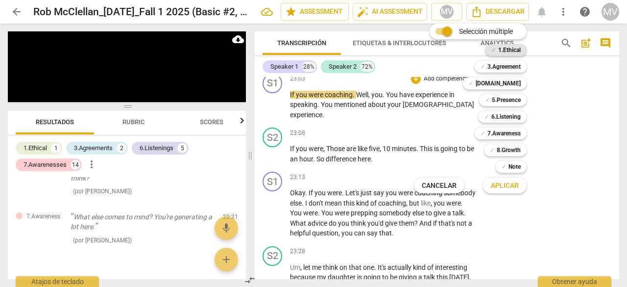
click at [498, 51] on b "1.Ethical" at bounding box center [509, 50] width 23 height 12
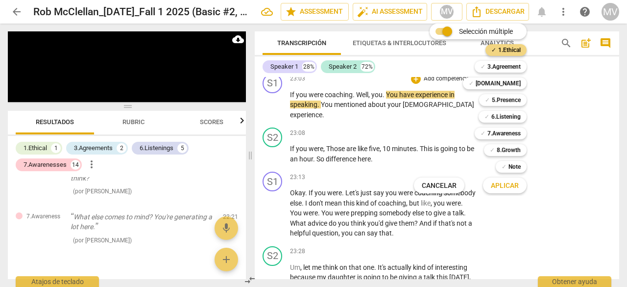
click at [498, 187] on span "Aplicar" at bounding box center [505, 186] width 28 height 10
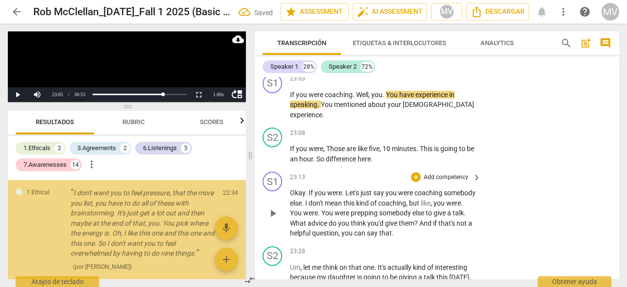
scroll to position [1342, 0]
click at [549, 195] on div "S1 play_arrow pause 23:13 + Add competency keyboard_arrow_right Okay . If you w…" at bounding box center [437, 205] width 365 height 74
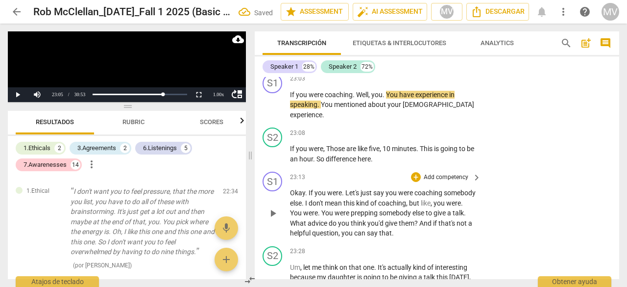
click at [562, 234] on div "S1 play_arrow pause 23:13 + Add competency keyboard_arrow_right Okay . If you w…" at bounding box center [437, 205] width 365 height 74
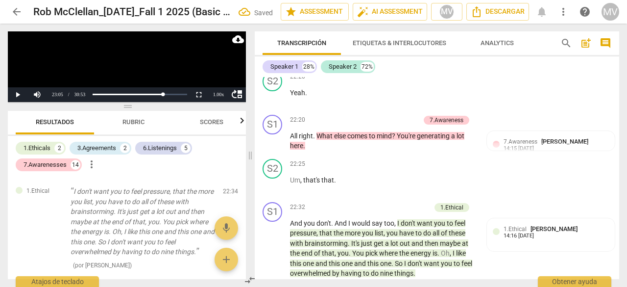
scroll to position [6494, 0]
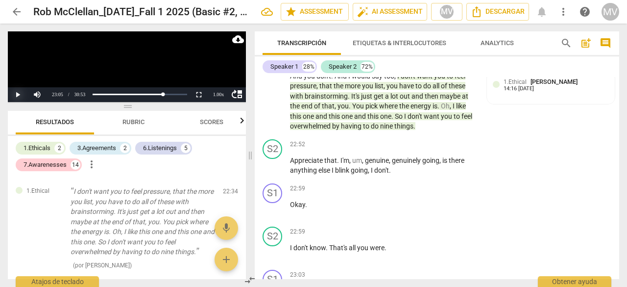
click at [17, 92] on button "Play" at bounding box center [18, 94] width 20 height 15
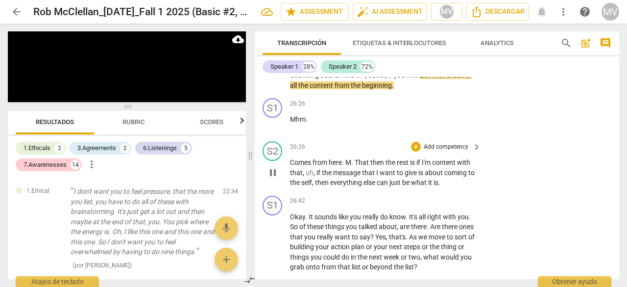
scroll to position [7491, 0]
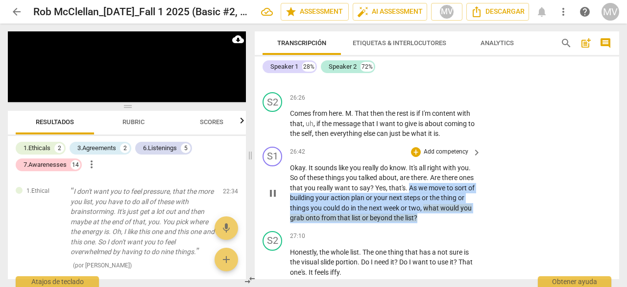
drag, startPoint x: 426, startPoint y: 208, endPoint x: 455, endPoint y: 235, distance: 39.2
click at [455, 223] on p "Okay . It sounds like you really do know . It's all right with you . So of thes…" at bounding box center [383, 193] width 186 height 60
click at [417, 157] on div "+" at bounding box center [416, 152] width 10 height 10
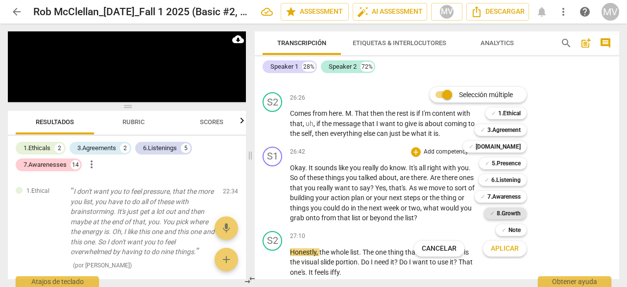
click at [518, 215] on b "8.Growth" at bounding box center [509, 213] width 24 height 12
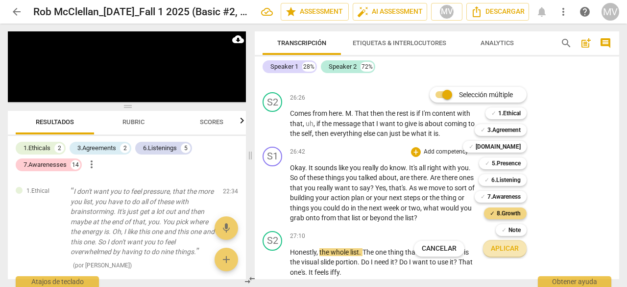
click at [513, 248] on span "Aplicar" at bounding box center [505, 249] width 28 height 10
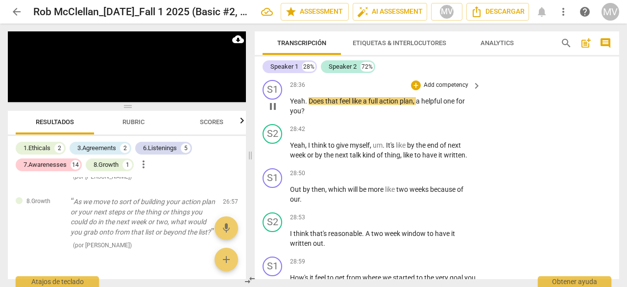
scroll to position [8171, 0]
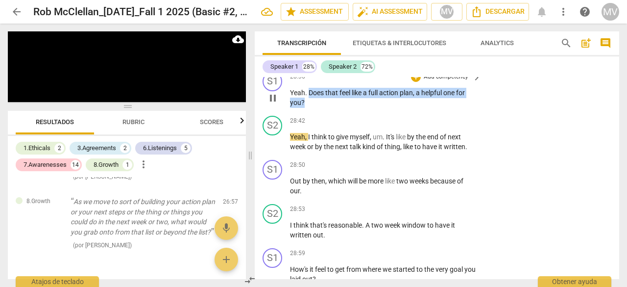
drag, startPoint x: 309, startPoint y: 111, endPoint x: 315, endPoint y: 124, distance: 14.9
click at [315, 108] on p "Yeah . Does that feel like a full action plan , a helpful one for you ?" at bounding box center [383, 98] width 186 height 20
click at [412, 82] on div "+" at bounding box center [416, 77] width 10 height 10
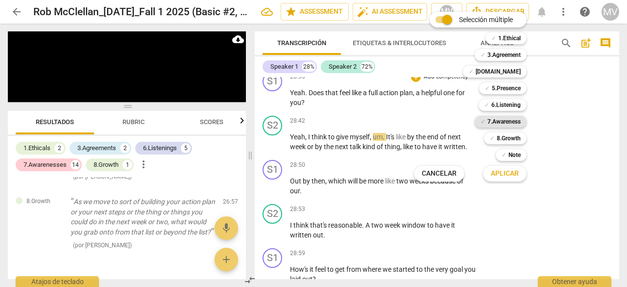
click at [505, 118] on b "7.Awareness" at bounding box center [504, 122] width 33 height 12
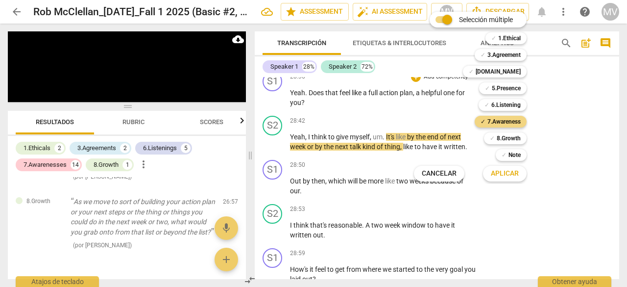
click at [510, 176] on span "Aplicar" at bounding box center [505, 174] width 28 height 10
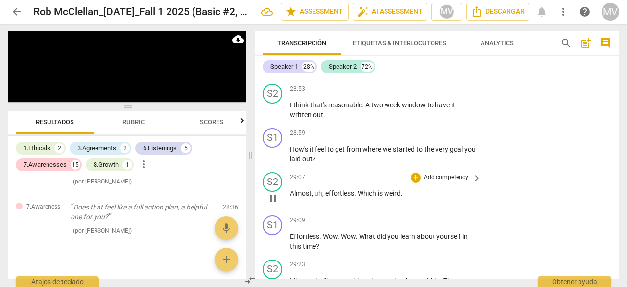
scroll to position [8296, 0]
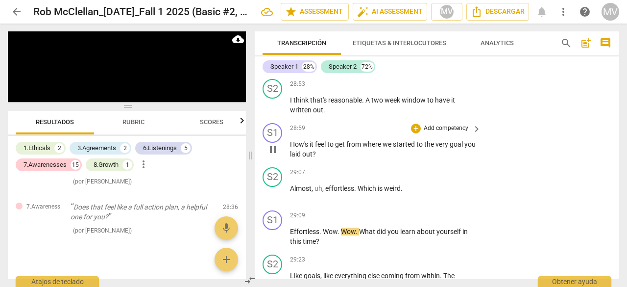
click at [289, 156] on div "play_arrow pause" at bounding box center [277, 150] width 25 height 14
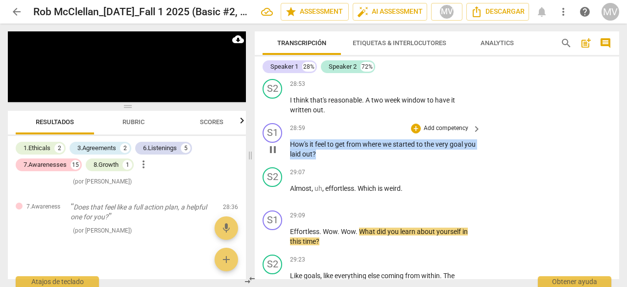
drag, startPoint x: 292, startPoint y: 162, endPoint x: 334, endPoint y: 171, distance: 43.4
click at [334, 159] on p "How's it feel to get from where we started to the very goal you laid out ?" at bounding box center [383, 149] width 186 height 20
click at [417, 133] on div "+" at bounding box center [416, 129] width 10 height 10
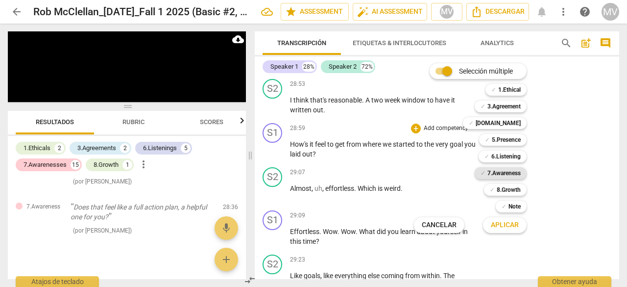
click at [507, 173] on b "7.Awareness" at bounding box center [504, 173] width 33 height 12
click at [507, 229] on span "Aplicar" at bounding box center [505, 225] width 28 height 10
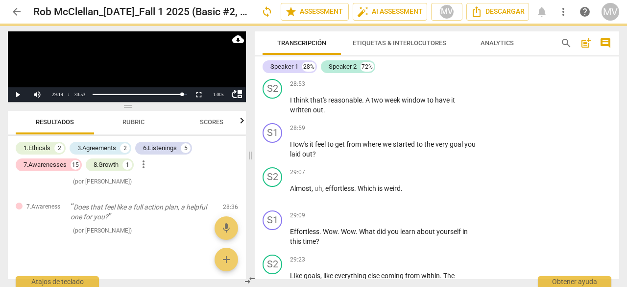
click at [564, 224] on div at bounding box center [313, 143] width 627 height 287
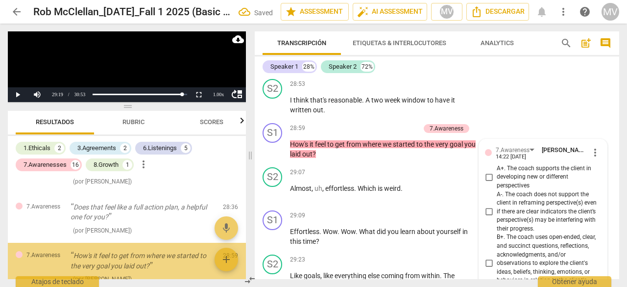
scroll to position [1544, 0]
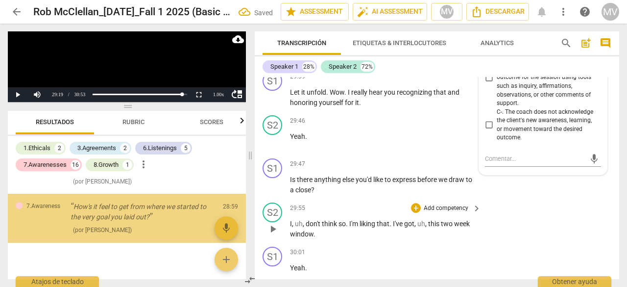
click at [560, 225] on div "S2 play_arrow pause 29:55 + Add competency keyboard_arrow_right I , uh , don't …" at bounding box center [437, 220] width 365 height 44
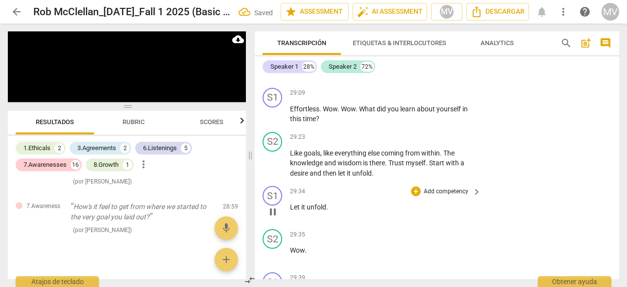
scroll to position [8423, 0]
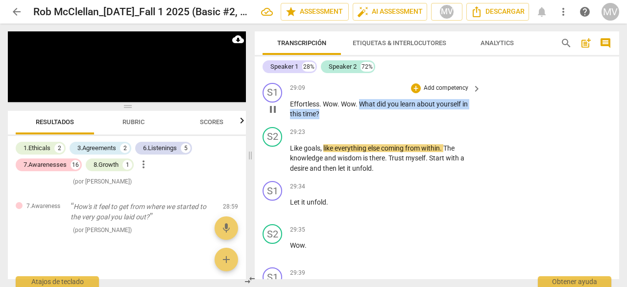
drag, startPoint x: 361, startPoint y: 122, endPoint x: 369, endPoint y: 139, distance: 18.4
click at [369, 123] on div "S1 play_arrow pause 29:09 + Add competency keyboard_arrow_right Effortless . Wo…" at bounding box center [437, 101] width 365 height 44
click at [414, 93] on div "+" at bounding box center [416, 88] width 10 height 10
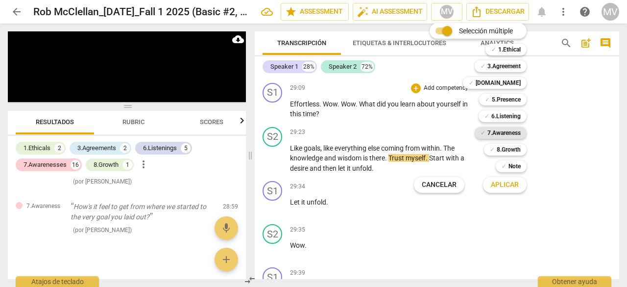
click at [513, 132] on b "7.Awareness" at bounding box center [504, 133] width 33 height 12
click at [518, 187] on span "Aplicar" at bounding box center [505, 185] width 28 height 10
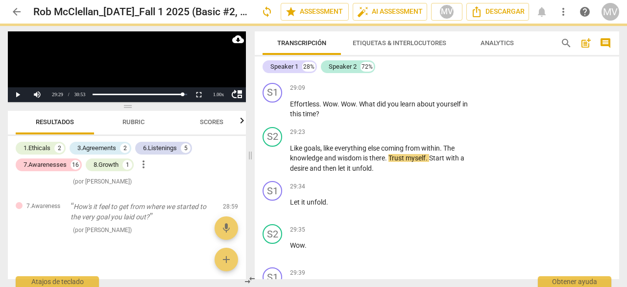
click at [590, 223] on div at bounding box center [313, 143] width 627 height 287
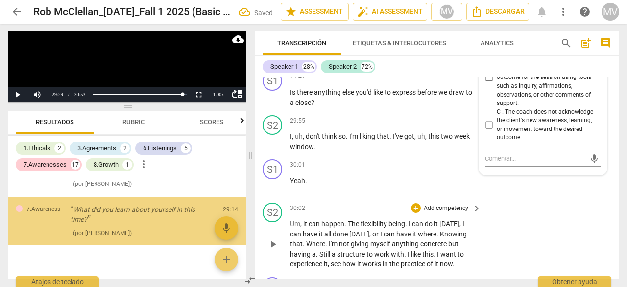
scroll to position [1593, 0]
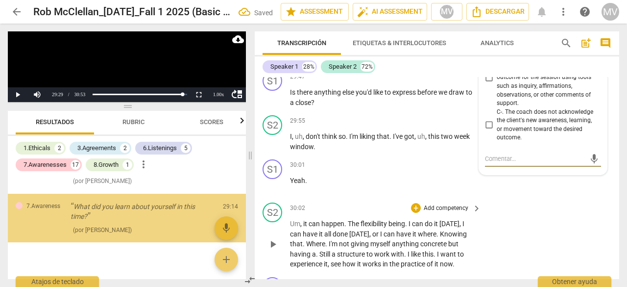
click at [543, 243] on div "S2 play_arrow pause 30:02 + Add competency keyboard_arrow_right Um , it can hap…" at bounding box center [437, 235] width 365 height 74
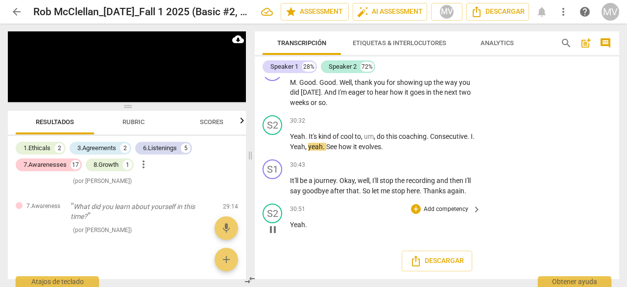
scroll to position [8942, 0]
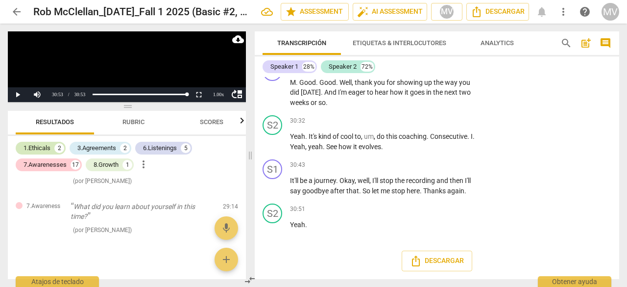
click at [47, 145] on div "1.Ethicals" at bounding box center [37, 148] width 27 height 10
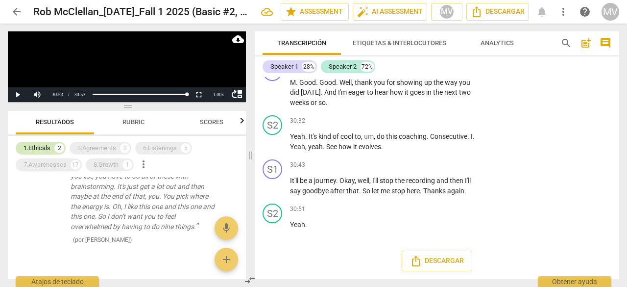
click at [47, 145] on div "1.Ethicals" at bounding box center [37, 148] width 27 height 10
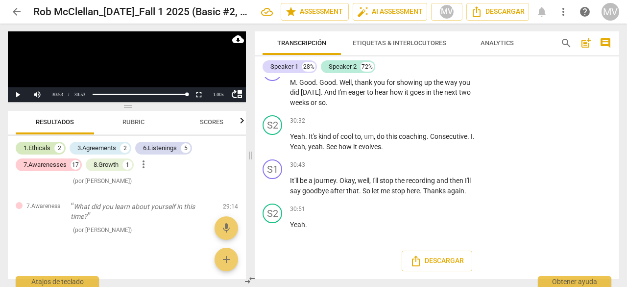
click at [48, 144] on div "1.Ethicals" at bounding box center [37, 148] width 27 height 10
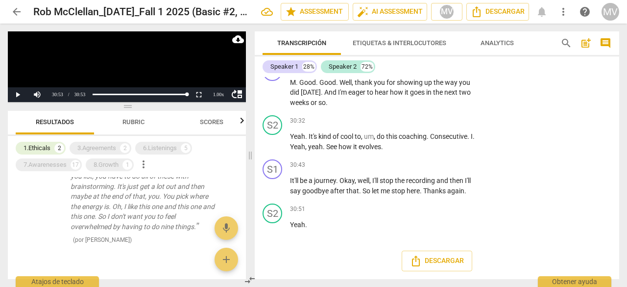
scroll to position [0, 0]
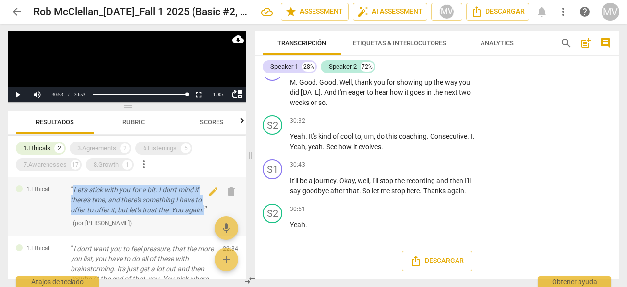
drag, startPoint x: 73, startPoint y: 189, endPoint x: 205, endPoint y: 211, distance: 134.2
click at [205, 211] on p "Let's stick with you for a bit. I don't mind if there's time, and there's somet…" at bounding box center [143, 200] width 145 height 30
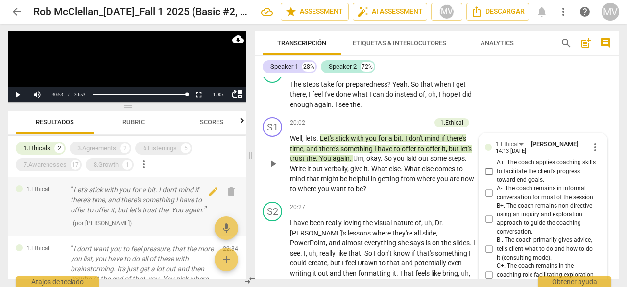
scroll to position [5667, 0]
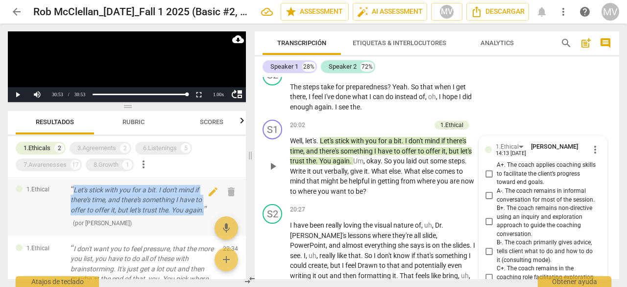
drag, startPoint x: 74, startPoint y: 190, endPoint x: 206, endPoint y: 211, distance: 133.6
click at [206, 211] on p "Let's stick with you for a bit. I don't mind if there's time, and there's somet…" at bounding box center [143, 200] width 145 height 30
copy p "Let's stick with you for a bit. I don't mind if there's time, and there's somet…"
click at [91, 147] on div "3.Agreements" at bounding box center [96, 148] width 39 height 10
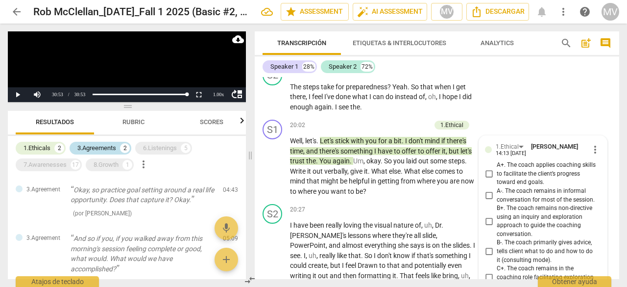
click at [98, 149] on div "3.Agreements" at bounding box center [96, 148] width 39 height 10
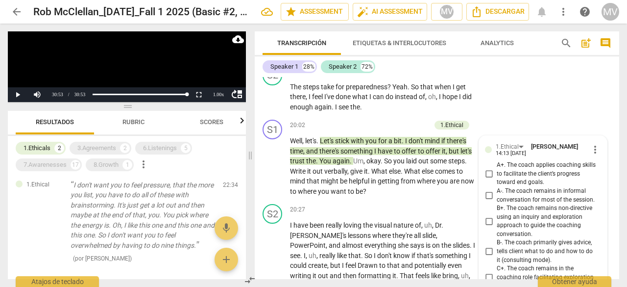
scroll to position [49, 0]
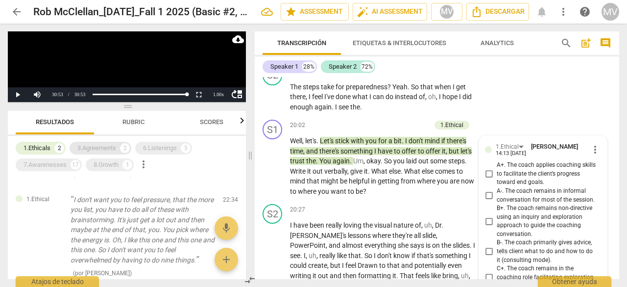
click at [88, 147] on div "3.Agreements" at bounding box center [96, 148] width 39 height 10
click at [45, 146] on div "1.Ethicals" at bounding box center [37, 148] width 27 height 10
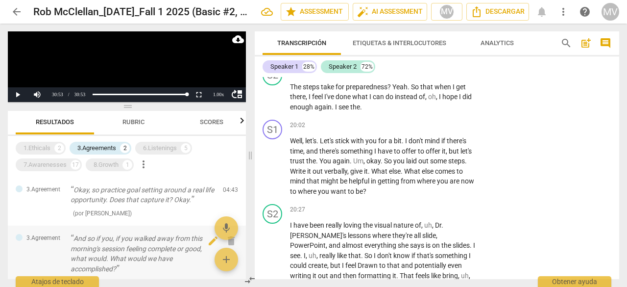
scroll to position [0, 0]
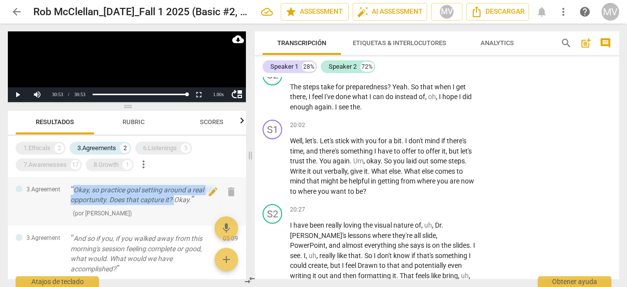
drag, startPoint x: 73, startPoint y: 190, endPoint x: 184, endPoint y: 198, distance: 111.5
click at [184, 198] on p "Okay, so practice goal setting around a real life opportunity. Does that captur…" at bounding box center [143, 195] width 145 height 20
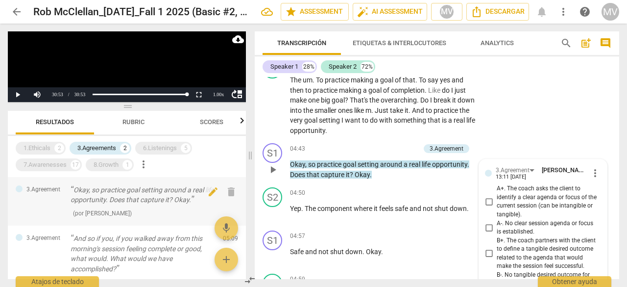
scroll to position [1364, 0]
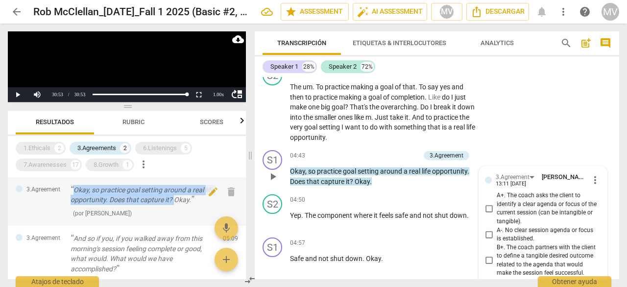
drag, startPoint x: 73, startPoint y: 191, endPoint x: 185, endPoint y: 199, distance: 112.6
click at [185, 199] on p "Okay, so practice goal setting around a real life opportunity. Does that captur…" at bounding box center [143, 195] width 145 height 20
copy p "Okay, so practice goal setting around a real life opportunity. Does that captur…"
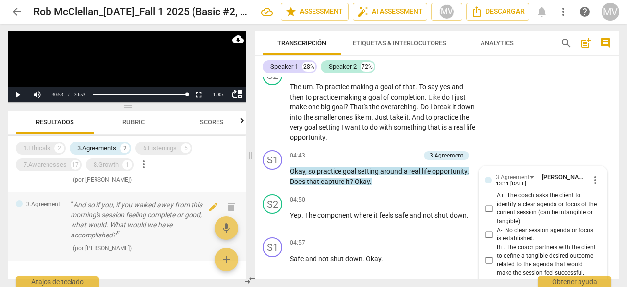
scroll to position [49, 0]
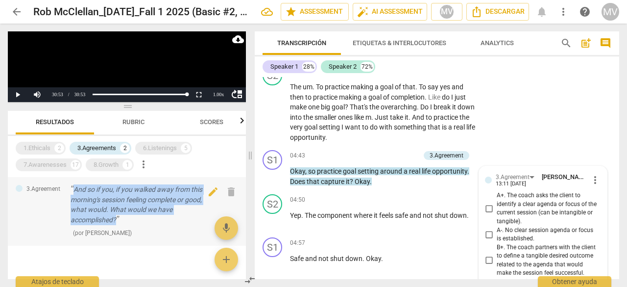
drag, startPoint x: 75, startPoint y: 189, endPoint x: 118, endPoint y: 218, distance: 51.9
click at [118, 218] on p "And so if you, if you walked away from this morning's session feeling complete …" at bounding box center [143, 204] width 145 height 40
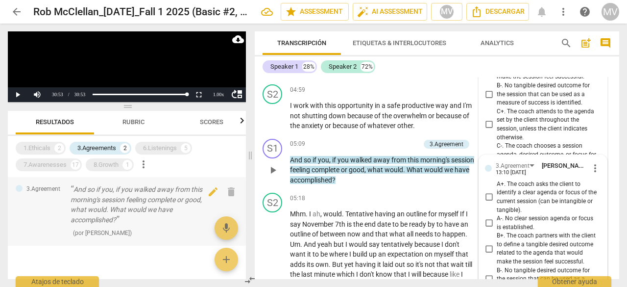
scroll to position [1554, 0]
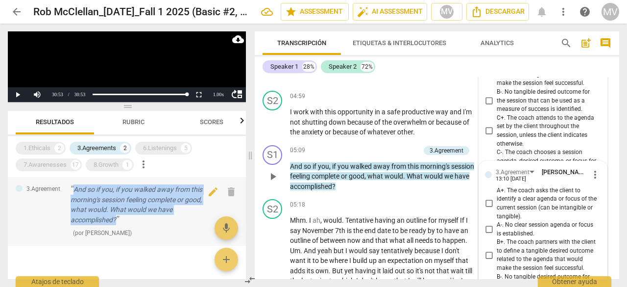
drag, startPoint x: 74, startPoint y: 191, endPoint x: 116, endPoint y: 220, distance: 50.7
click at [116, 220] on p "And so if you, if you walked away from this morning's session feeling complete …" at bounding box center [143, 204] width 145 height 40
copy p "And so if you, if you walked away from this morning's session feeling complete …"
click at [169, 143] on div "6.Listenings" at bounding box center [160, 148] width 34 height 10
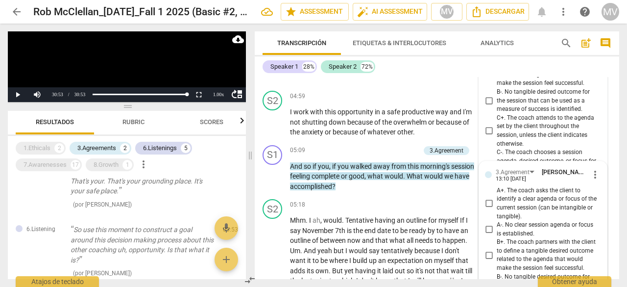
scroll to position [255, 0]
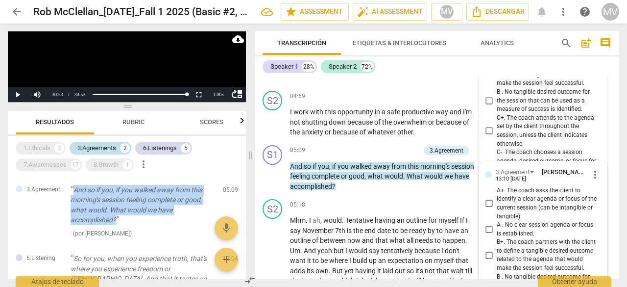
click at [100, 146] on div "3.Agreements" at bounding box center [96, 148] width 39 height 10
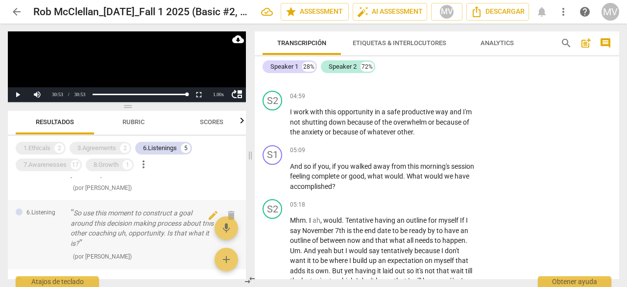
scroll to position [0, 0]
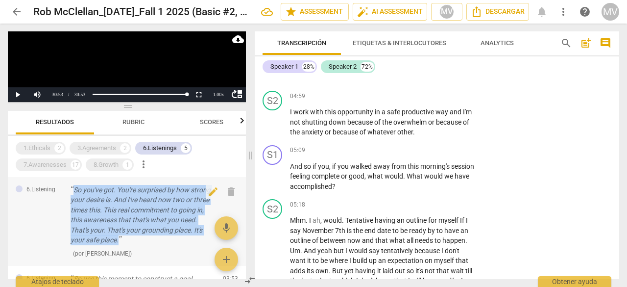
drag, startPoint x: 74, startPoint y: 189, endPoint x: 120, endPoint y: 240, distance: 68.7
click at [120, 240] on p "So you've got. You're surprised by how strong your desire is. And I've heard no…" at bounding box center [143, 215] width 145 height 60
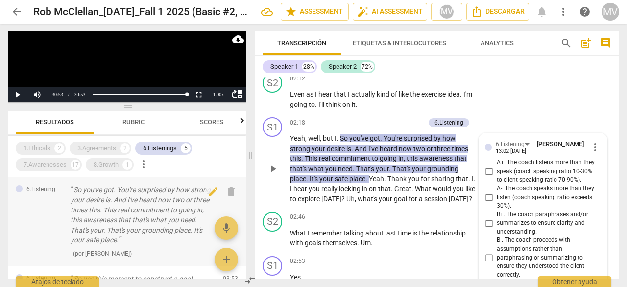
scroll to position [853, 0]
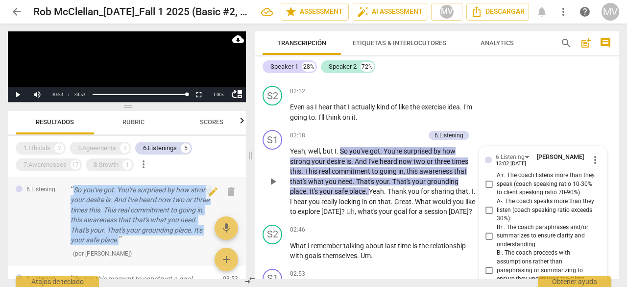
drag, startPoint x: 74, startPoint y: 190, endPoint x: 122, endPoint y: 244, distance: 71.9
click at [122, 244] on p "So you've got. You're surprised by how strong your desire is. And I've heard no…" at bounding box center [143, 215] width 145 height 60
copy p "So you've got. You're surprised by how strong your desire is. And I've heard no…"
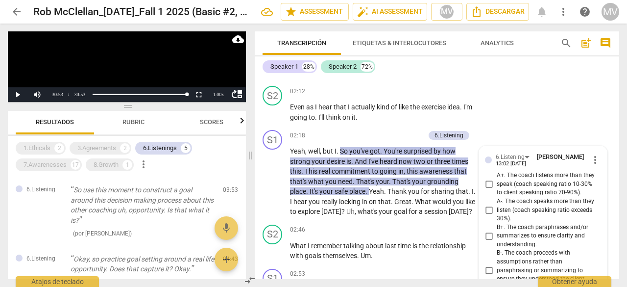
scroll to position [98, 0]
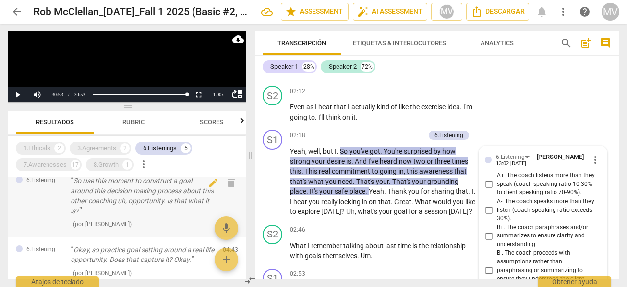
click at [57, 202] on div "6.Listening So use this moment to construct a goal around this decision making …" at bounding box center [127, 202] width 238 height 69
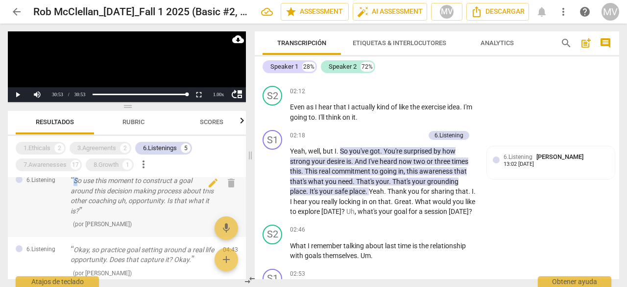
scroll to position [91, 0]
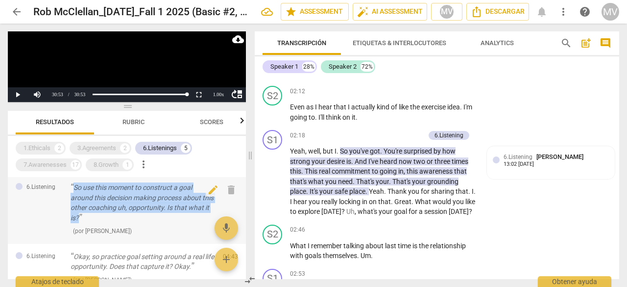
drag, startPoint x: 75, startPoint y: 180, endPoint x: 101, endPoint y: 219, distance: 47.0
click at [101, 219] on p "So use this moment to construct a goal around this decision making process abou…" at bounding box center [143, 202] width 145 height 40
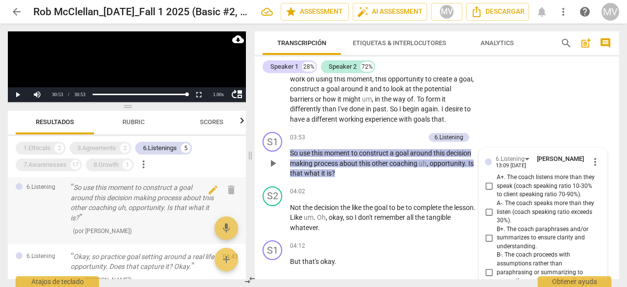
scroll to position [1134, 0]
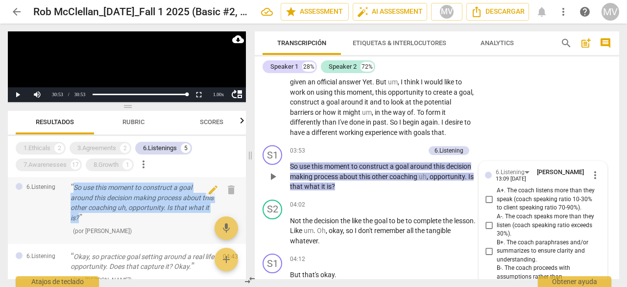
drag, startPoint x: 75, startPoint y: 186, endPoint x: 103, endPoint y: 217, distance: 42.0
click at [103, 217] on p "So use this moment to construct a goal around this decision making process abou…" at bounding box center [143, 202] width 145 height 40
copy p "So use this moment to construct a goal around this decision making process abou…"
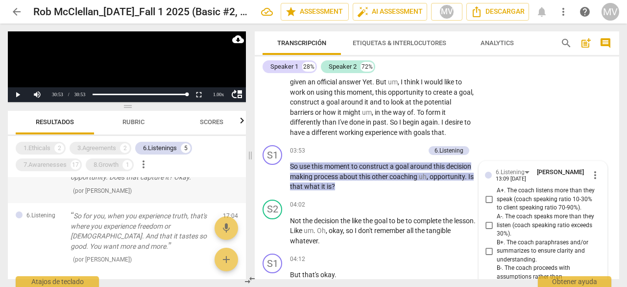
scroll to position [189, 0]
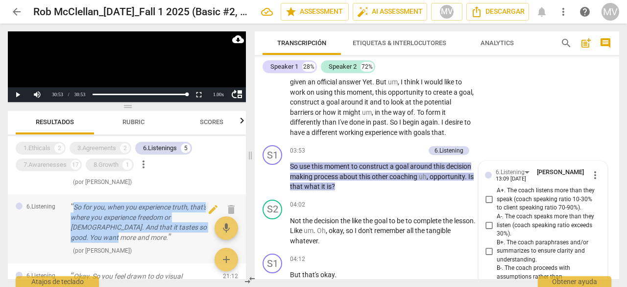
drag, startPoint x: 75, startPoint y: 206, endPoint x: 89, endPoint y: 238, distance: 34.4
click at [89, 238] on p "So for you, when you experience truth, that's where you experience freedom or […" at bounding box center [143, 222] width 145 height 40
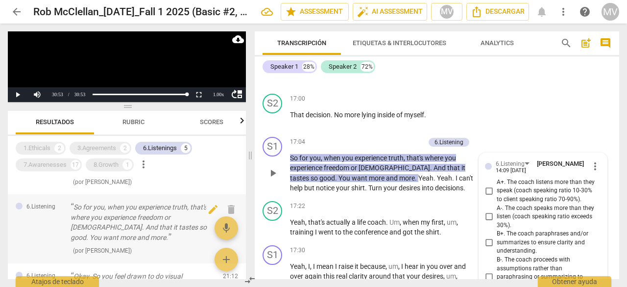
scroll to position [4621, 0]
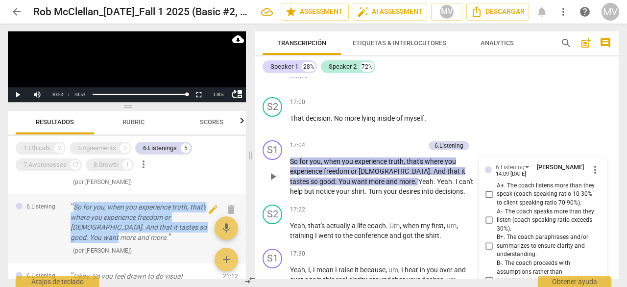
drag, startPoint x: 74, startPoint y: 205, endPoint x: 91, endPoint y: 242, distance: 40.3
click at [91, 242] on p "So for you, when you experience truth, that's where you experience freedom or […" at bounding box center [143, 222] width 145 height 40
copy p "So for you, when you experience truth, that's where you experience freedom or […"
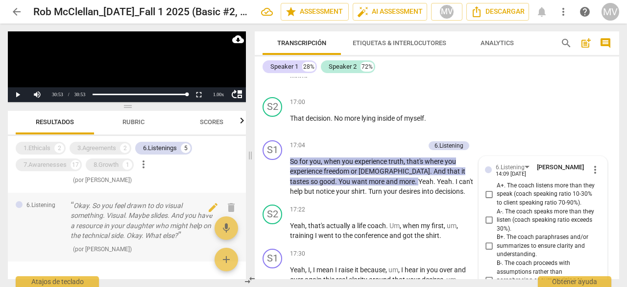
scroll to position [238, 0]
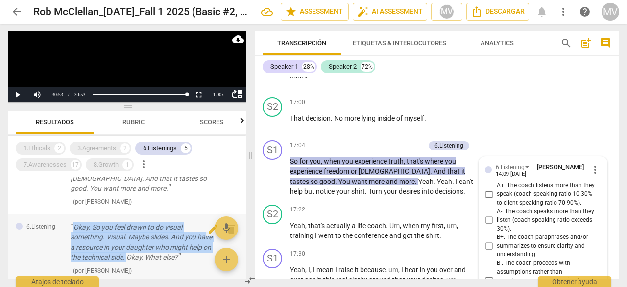
drag, startPoint x: 75, startPoint y: 226, endPoint x: 154, endPoint y: 258, distance: 85.1
click at [154, 258] on p "Okay. So you feel drawn to do visual something. Visual. Maybe slides. And you h…" at bounding box center [143, 242] width 145 height 40
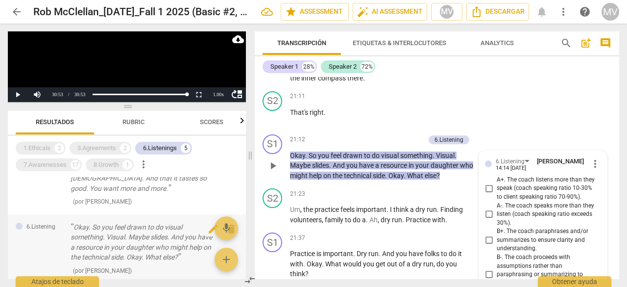
scroll to position [5937, 0]
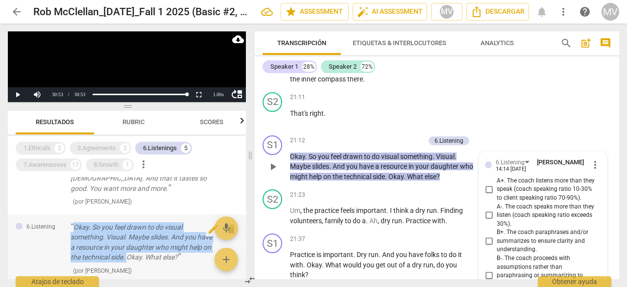
drag, startPoint x: 75, startPoint y: 224, endPoint x: 152, endPoint y: 257, distance: 83.0
click at [152, 257] on p "Okay. So you feel drawn to do visual something. Visual. Maybe slides. And you h…" at bounding box center [143, 242] width 145 height 40
copy p "Okay. So you feel drawn to do visual something. Visual. Maybe slides. And you h…"
drag, startPoint x: 41, startPoint y: 161, endPoint x: 252, endPoint y: 153, distance: 211.4
click at [41, 161] on div "7.Awarenesses" at bounding box center [45, 165] width 43 height 10
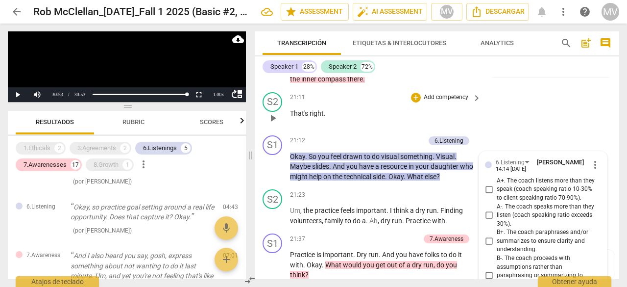
scroll to position [709, 0]
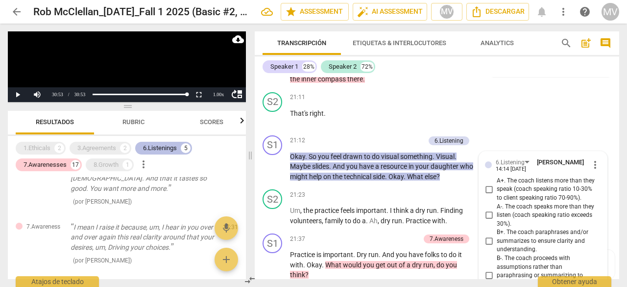
click at [173, 149] on div "6.Listenings" at bounding box center [160, 148] width 34 height 10
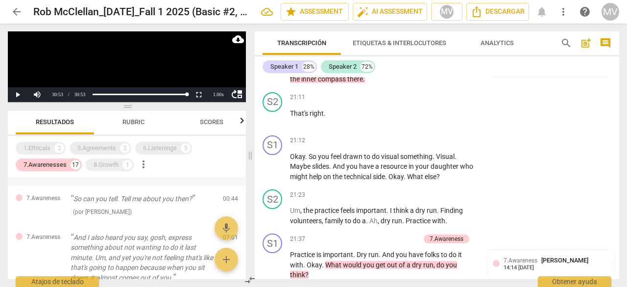
scroll to position [0, 0]
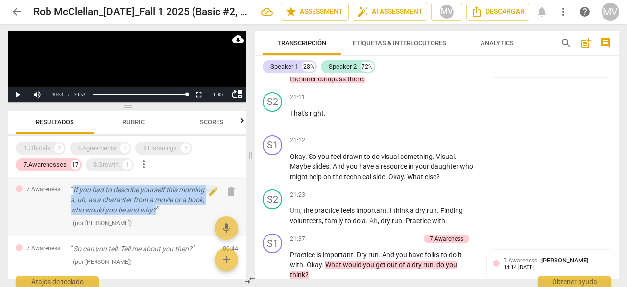
drag, startPoint x: 74, startPoint y: 190, endPoint x: 174, endPoint y: 211, distance: 102.2
click at [174, 211] on p "If you had to describe yourself this morning as a, uh, as a character from a mo…" at bounding box center [143, 200] width 145 height 30
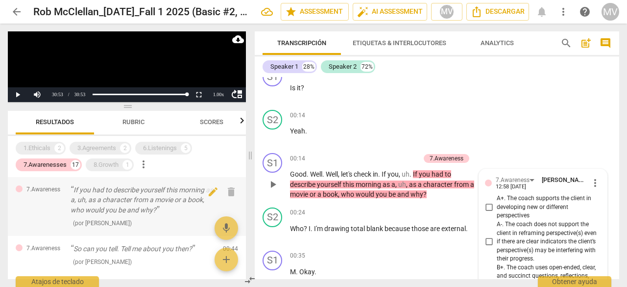
scroll to position [186, 0]
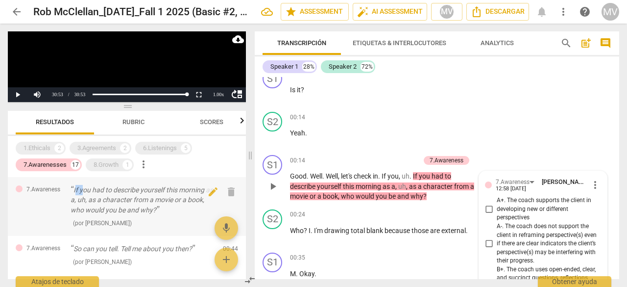
click at [84, 192] on p "If you had to describe yourself this morning as a, uh, as a character from a mo…" at bounding box center [143, 200] width 145 height 30
click at [72, 188] on p "If you had to describe yourself this morning as a, uh, as a character from a mo…" at bounding box center [143, 200] width 145 height 30
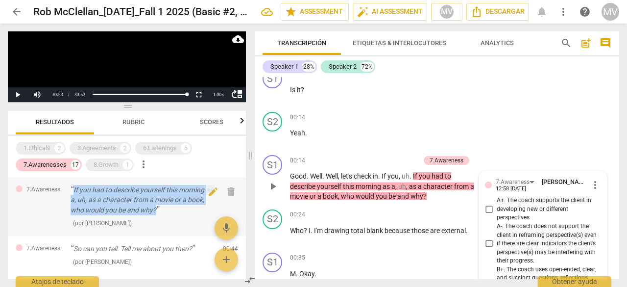
drag, startPoint x: 74, startPoint y: 190, endPoint x: 174, endPoint y: 212, distance: 103.0
click at [174, 212] on p "If you had to describe yourself this morning as a, uh, as a character from a mo…" at bounding box center [143, 200] width 145 height 30
copy p "If you had to describe yourself this morning as a, uh, as a character from a mo…"
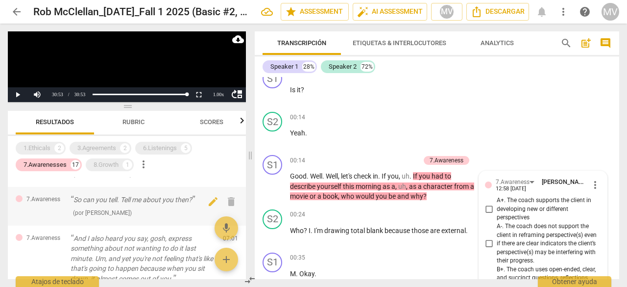
scroll to position [98, 0]
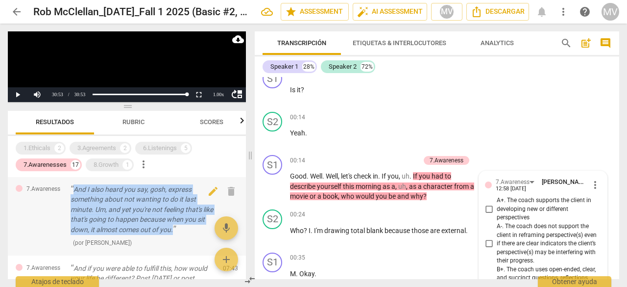
drag, startPoint x: 74, startPoint y: 188, endPoint x: 186, endPoint y: 231, distance: 119.6
click at [186, 231] on p "And I also heard you say, gosh, express something about not wanting to do it la…" at bounding box center [143, 209] width 145 height 50
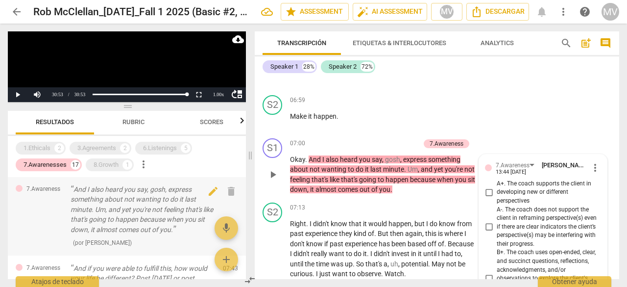
scroll to position [2221, 0]
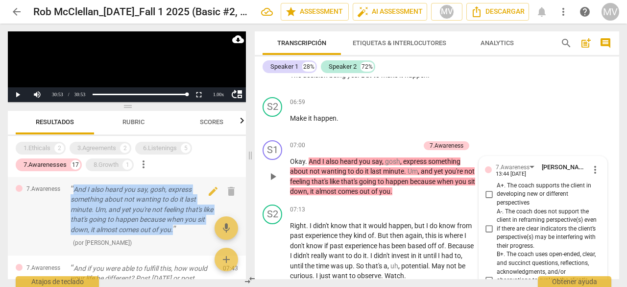
drag, startPoint x: 75, startPoint y: 189, endPoint x: 187, endPoint y: 232, distance: 119.6
click at [187, 232] on p "And I also heard you say, gosh, express something about not wanting to do it la…" at bounding box center [143, 209] width 145 height 50
copy p "And I also heard you say, gosh, express something about not wanting to do it la…"
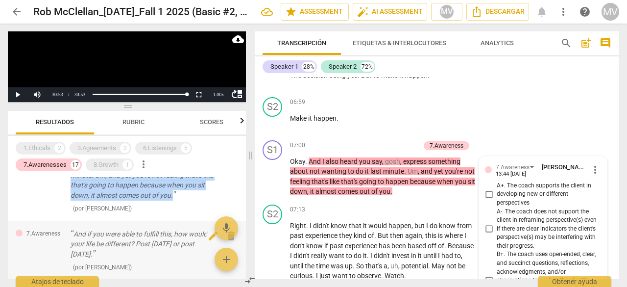
scroll to position [147, 0]
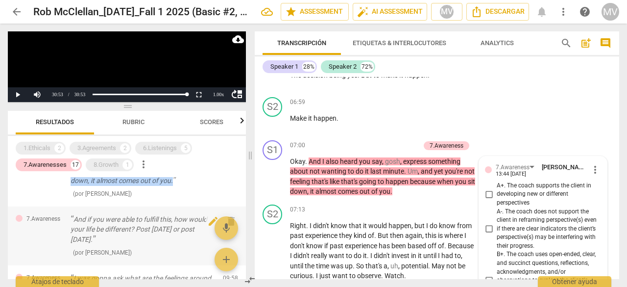
drag, startPoint x: 74, startPoint y: 217, endPoint x: 106, endPoint y: 239, distance: 38.7
click at [106, 239] on p "And if you were able to fulfill this, how would your life be different? Post [D…" at bounding box center [143, 229] width 145 height 30
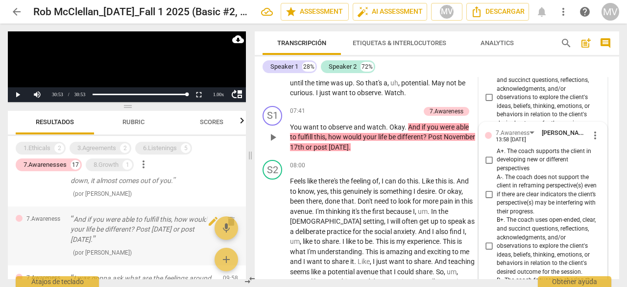
scroll to position [2365, 0]
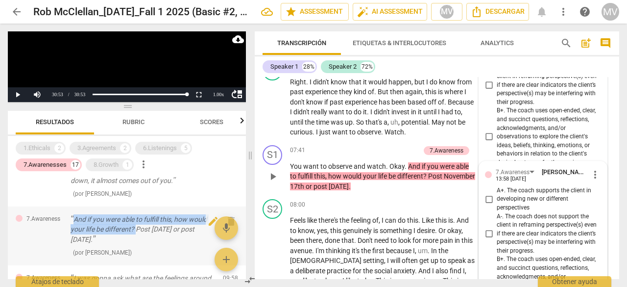
drag, startPoint x: 74, startPoint y: 219, endPoint x: 138, endPoint y: 229, distance: 64.5
click at [138, 229] on p "And if you were able to fulfill this, how would your life be different? Post [D…" at bounding box center [143, 229] width 145 height 30
copy p "And if you were able to fulfill this, how would your life be different?"
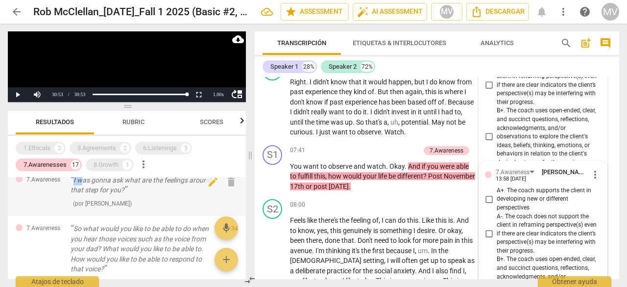
scroll to position [238, 0]
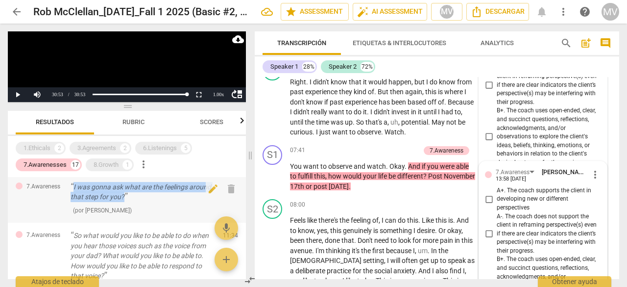
drag, startPoint x: 73, startPoint y: 180, endPoint x: 126, endPoint y: 198, distance: 56.3
click at [126, 198] on p "I was gonna ask what are the feelings around that step for you?" at bounding box center [143, 192] width 145 height 20
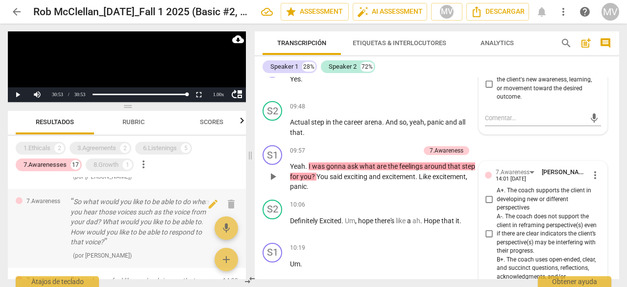
scroll to position [287, 0]
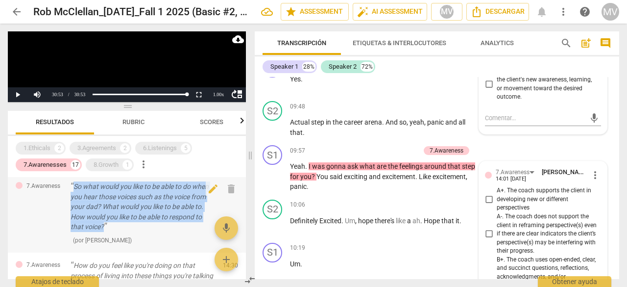
drag, startPoint x: 74, startPoint y: 186, endPoint x: 106, endPoint y: 227, distance: 51.4
click at [106, 227] on p "So what would you like to be able to do when you hear those voices such as the …" at bounding box center [143, 206] width 145 height 50
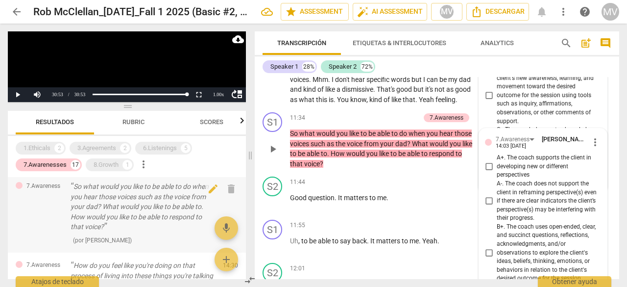
scroll to position [3061, 0]
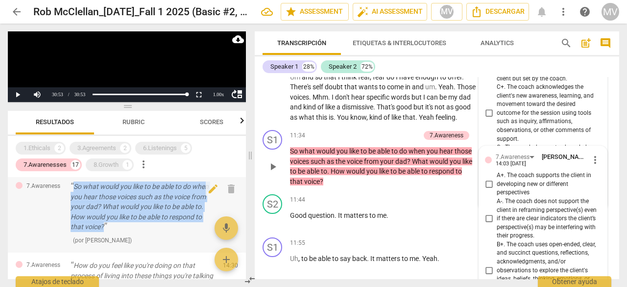
drag, startPoint x: 74, startPoint y: 187, endPoint x: 105, endPoint y: 229, distance: 52.5
click at [105, 229] on p "So what would you like to be able to do when you hear those voices such as the …" at bounding box center [143, 206] width 145 height 50
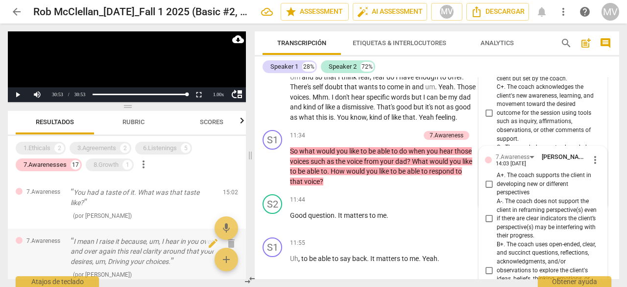
scroll to position [434, 0]
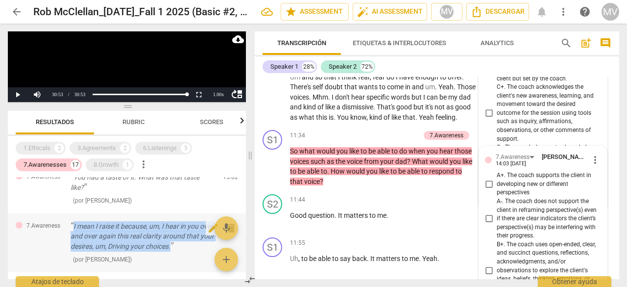
drag, startPoint x: 74, startPoint y: 225, endPoint x: 203, endPoint y: 248, distance: 131.3
click at [203, 248] on p "I mean I raise it because, um, I hear in you over and over again this real clar…" at bounding box center [143, 236] width 145 height 30
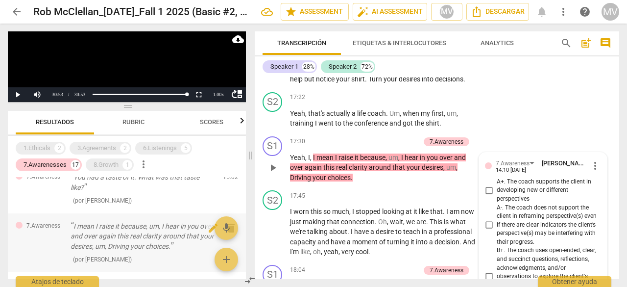
scroll to position [4725, 0]
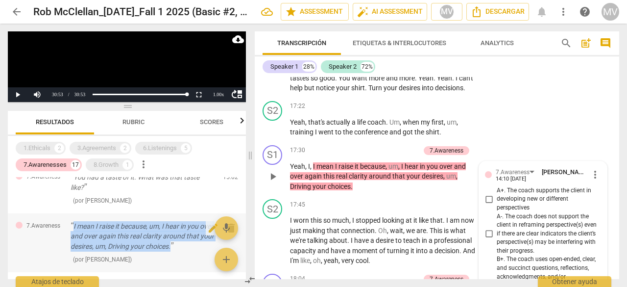
drag, startPoint x: 74, startPoint y: 226, endPoint x: 202, endPoint y: 249, distance: 130.5
click at [202, 249] on p "I mean I raise it because, um, I hear in you over and over again this real clar…" at bounding box center [143, 236] width 145 height 30
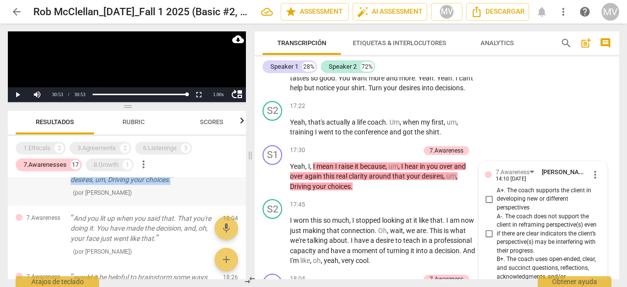
scroll to position [532, 0]
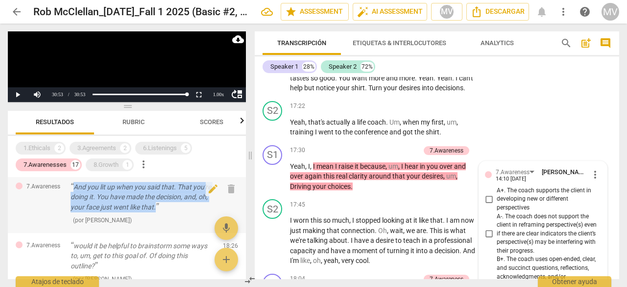
drag, startPoint x: 75, startPoint y: 186, endPoint x: 159, endPoint y: 207, distance: 86.9
click at [159, 207] on p "And you lit up when you said that. That you're doing it. You have made the deci…" at bounding box center [143, 197] width 145 height 30
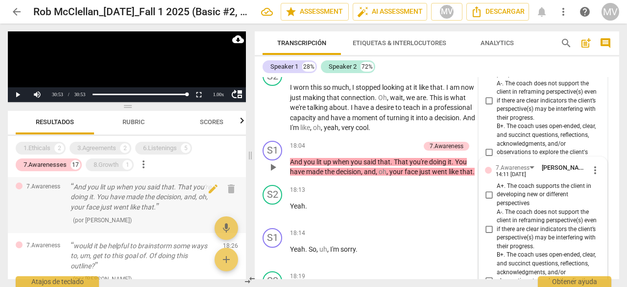
scroll to position [4853, 0]
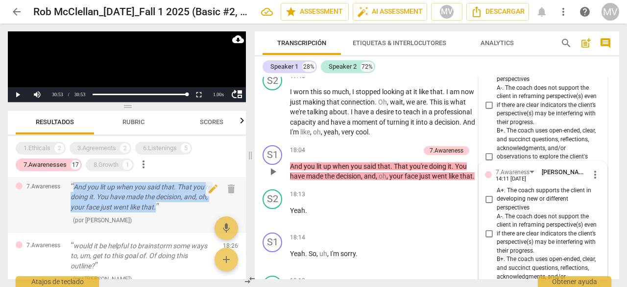
drag, startPoint x: 74, startPoint y: 186, endPoint x: 165, endPoint y: 204, distance: 92.5
click at [165, 204] on p "And you lit up when you said that. That you're doing it. You have made the deci…" at bounding box center [143, 197] width 145 height 30
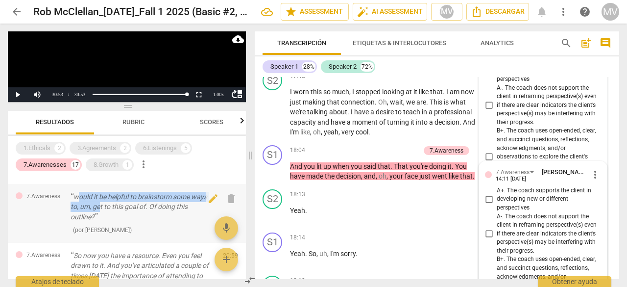
drag, startPoint x: 76, startPoint y: 198, endPoint x: 99, endPoint y: 210, distance: 25.9
click at [99, 210] on p "would it be helpful to brainstorm some ways to, um, get to this goal of. Of doi…" at bounding box center [143, 207] width 145 height 30
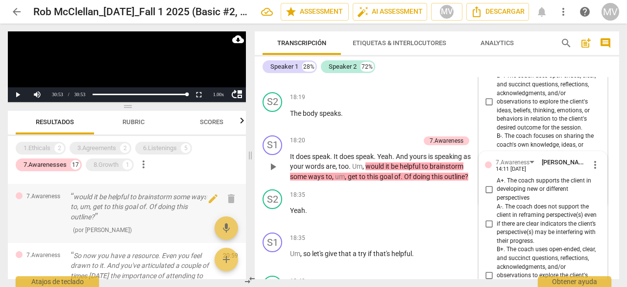
click at [150, 213] on p "would it be helpful to brainstorm some ways to, um, get to this goal of. Of doi…" at bounding box center [143, 207] width 145 height 30
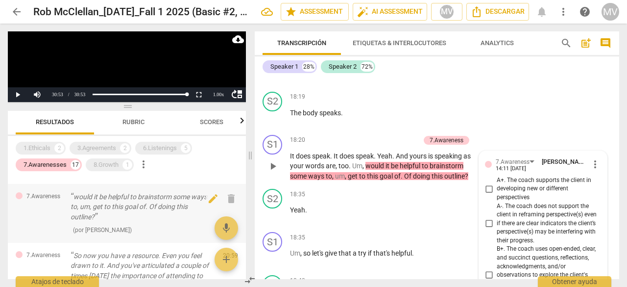
scroll to position [5036, 0]
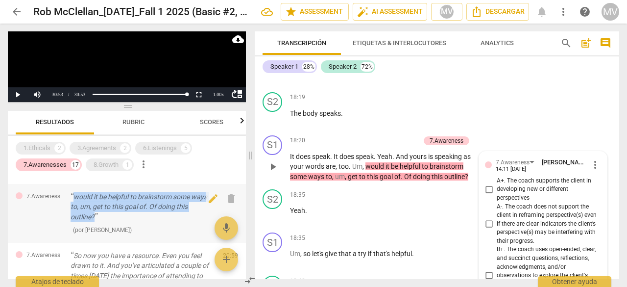
drag, startPoint x: 74, startPoint y: 198, endPoint x: 96, endPoint y: 218, distance: 29.8
click at [96, 218] on p "would it be helpful to brainstorm some ways to, um, get to this goal of. Of doi…" at bounding box center [143, 207] width 145 height 30
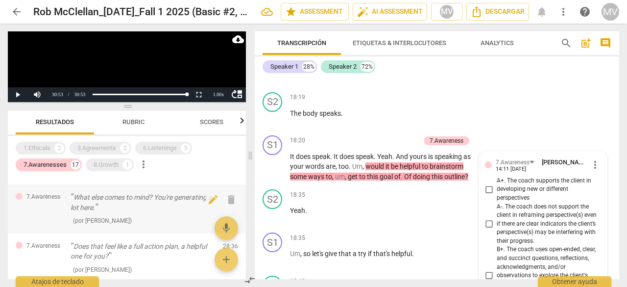
scroll to position [826, 0]
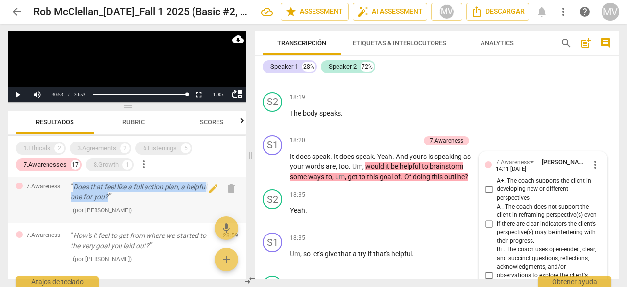
drag, startPoint x: 74, startPoint y: 188, endPoint x: 109, endPoint y: 198, distance: 37.1
click at [109, 198] on p "Does that feel like a full action plan, a helpful one for you?" at bounding box center [143, 192] width 145 height 20
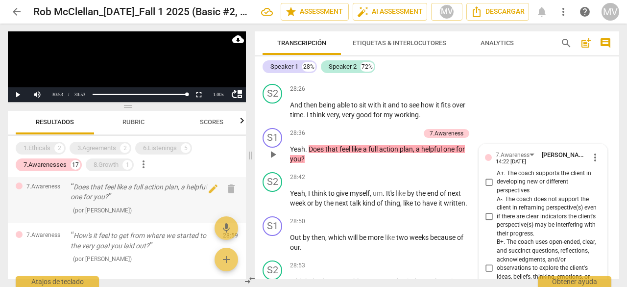
scroll to position [8102, 0]
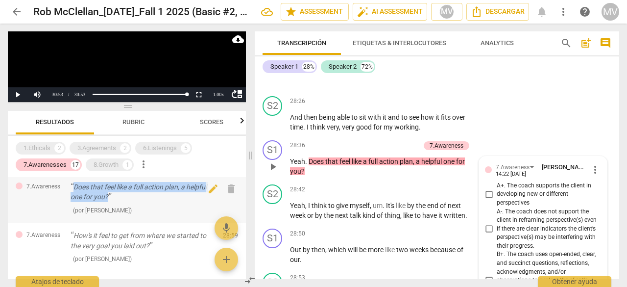
drag, startPoint x: 74, startPoint y: 186, endPoint x: 110, endPoint y: 200, distance: 38.0
click at [110, 200] on p "Does that feel like a full action plan, a helpful one for you?" at bounding box center [143, 192] width 145 height 20
click at [103, 163] on div "8.Growth" at bounding box center [106, 165] width 25 height 10
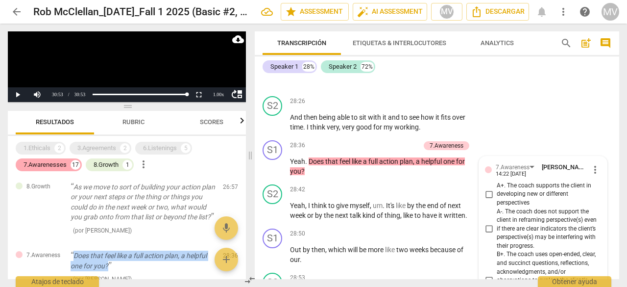
scroll to position [905, 0]
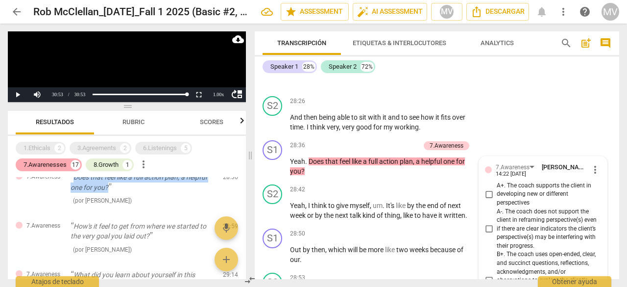
click at [32, 167] on div "7.Awarenesses" at bounding box center [45, 165] width 43 height 10
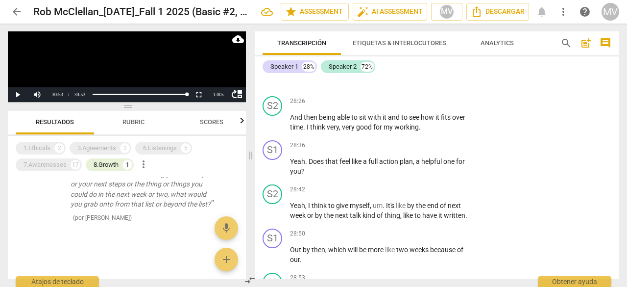
scroll to position [0, 0]
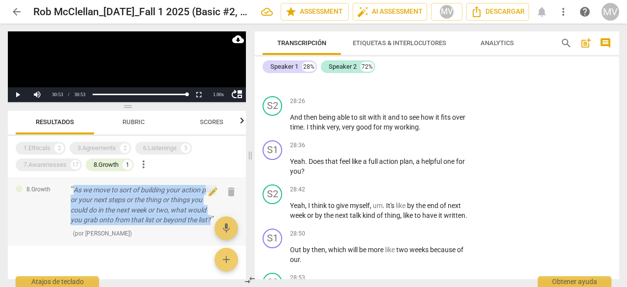
drag, startPoint x: 74, startPoint y: 189, endPoint x: 99, endPoint y: 229, distance: 47.1
click at [99, 225] on p "As we move to sort of building your action plan or your next steps or the thing…" at bounding box center [143, 205] width 145 height 40
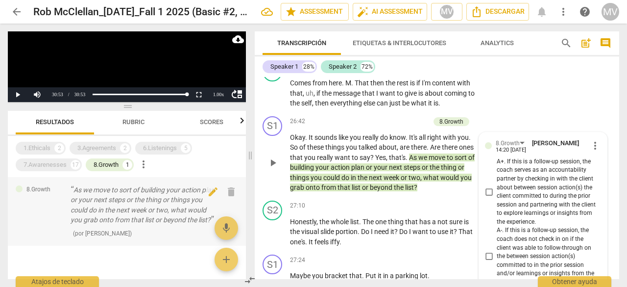
scroll to position [7517, 0]
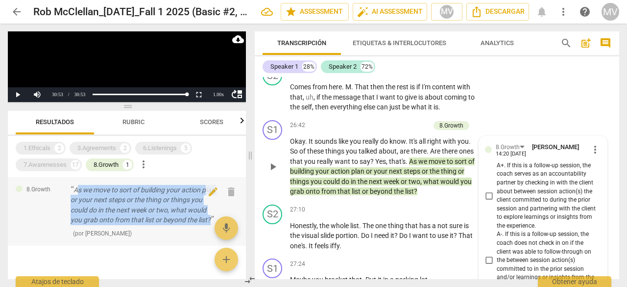
drag, startPoint x: 75, startPoint y: 188, endPoint x: 83, endPoint y: 206, distance: 20.0
click at [94, 225] on p "As we move to sort of building your action plan or your next steps or the thing…" at bounding box center [143, 205] width 145 height 40
click at [81, 198] on p "As we move to sort of building your action plan or your next steps or the thing…" at bounding box center [143, 205] width 145 height 40
drag, startPoint x: 73, startPoint y: 188, endPoint x: 93, endPoint y: 233, distance: 48.9
click at [93, 225] on p "As we move to sort of building your action plan or your next steps or the thing…" at bounding box center [143, 205] width 145 height 40
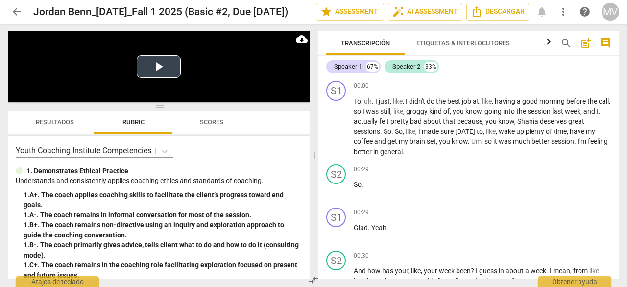
click at [157, 67] on button "Play Video" at bounding box center [159, 66] width 44 height 22
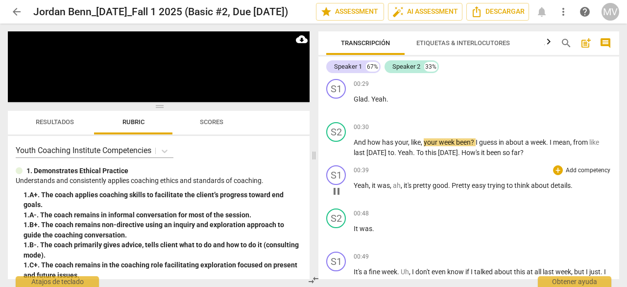
scroll to position [147, 0]
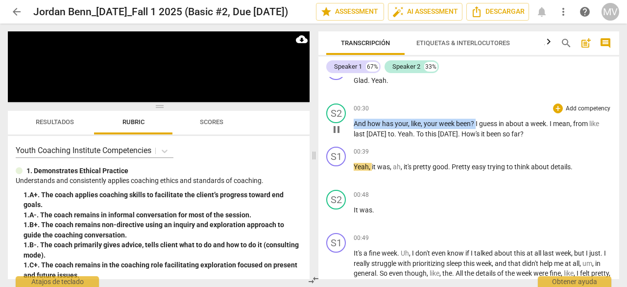
drag, startPoint x: 354, startPoint y: 124, endPoint x: 476, endPoint y: 123, distance: 122.0
click at [476, 123] on p "And how has your , like , your week been ? I guess in about a week . I mean , f…" at bounding box center [483, 129] width 258 height 20
click at [555, 107] on div "+" at bounding box center [558, 108] width 10 height 10
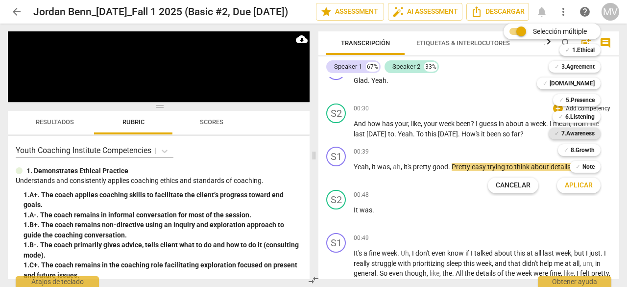
click at [569, 129] on b "7.Awareness" at bounding box center [578, 133] width 33 height 12
click at [583, 185] on span "Aplicar" at bounding box center [579, 185] width 28 height 10
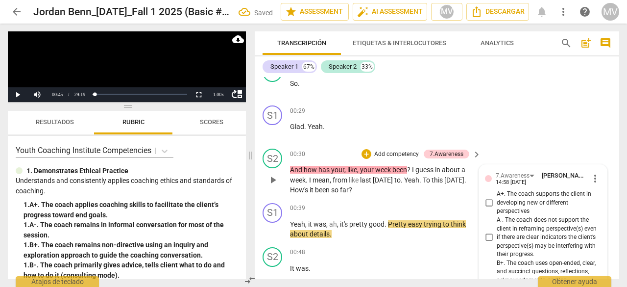
scroll to position [117, 0]
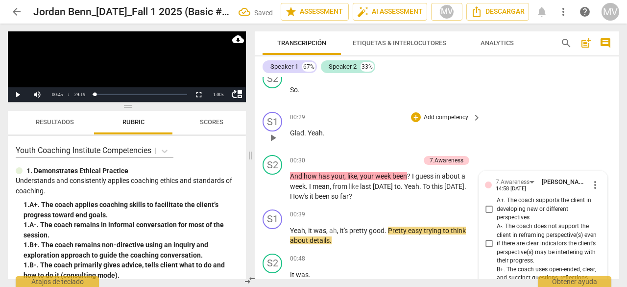
click at [573, 138] on div "S1 play_arrow pause 00:29 + Add competency keyboard_arrow_right Glad . Yeah ." at bounding box center [437, 129] width 365 height 43
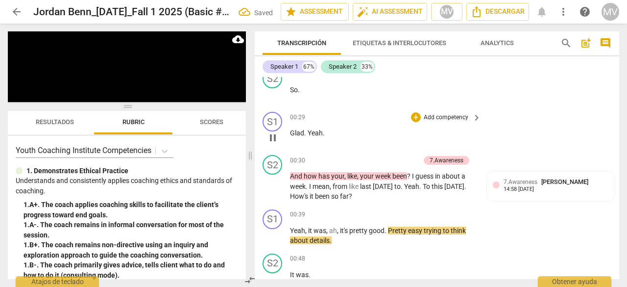
click at [526, 128] on div "S1 play_arrow pause 00:29 + Add competency keyboard_arrow_right Glad . Yeah ." at bounding box center [437, 129] width 365 height 43
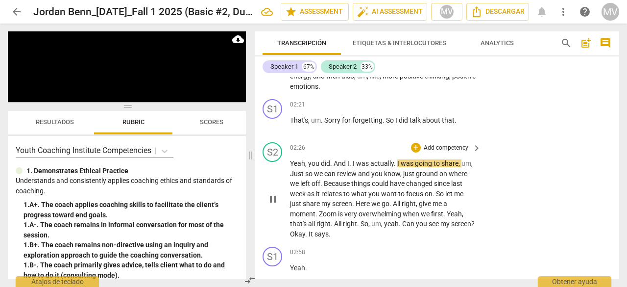
scroll to position [705, 0]
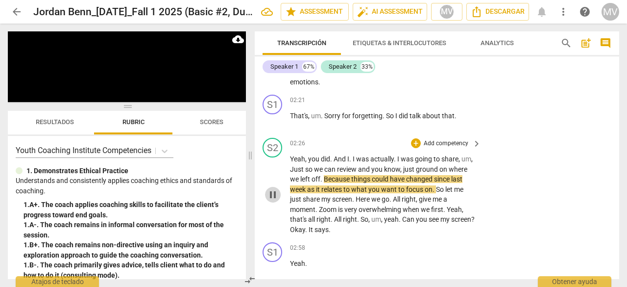
click at [273, 194] on span "pause" at bounding box center [273, 195] width 12 height 12
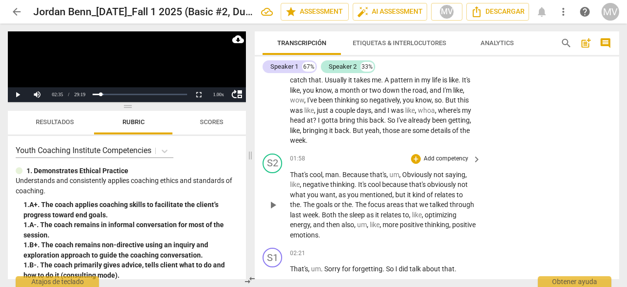
scroll to position [607, 0]
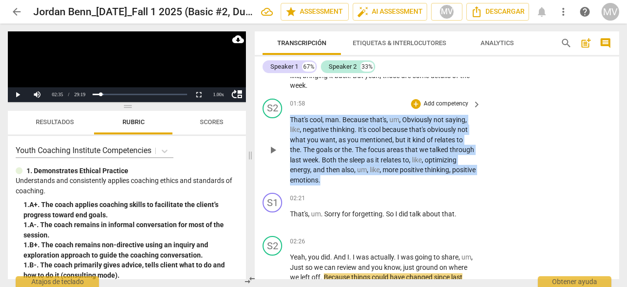
drag, startPoint x: 291, startPoint y: 119, endPoint x: 383, endPoint y: 184, distance: 112.5
click at [383, 184] on p "That's cool , man . Because that's , um , Obviously not saying , like , negativ…" at bounding box center [383, 150] width 186 height 71
click at [417, 103] on div "+" at bounding box center [416, 104] width 10 height 10
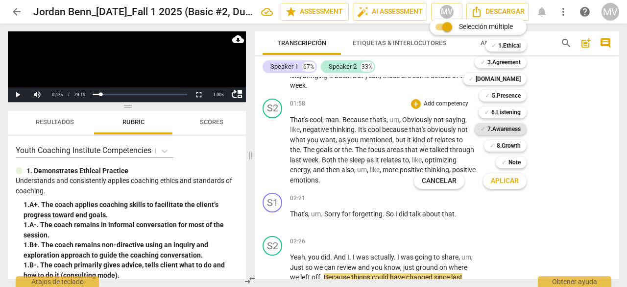
click at [496, 126] on b "7.Awareness" at bounding box center [504, 129] width 33 height 12
click at [502, 185] on span "Aplicar" at bounding box center [505, 181] width 28 height 10
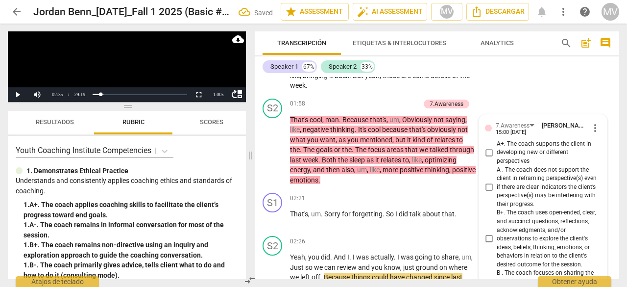
scroll to position [886, 0]
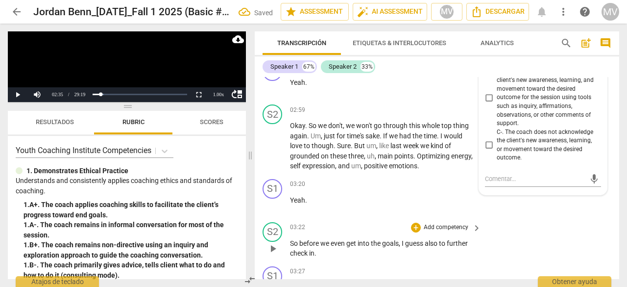
click at [554, 256] on div "S2 play_arrow pause 03:22 + Add competency keyboard_arrow_right So before we ev…" at bounding box center [437, 240] width 365 height 44
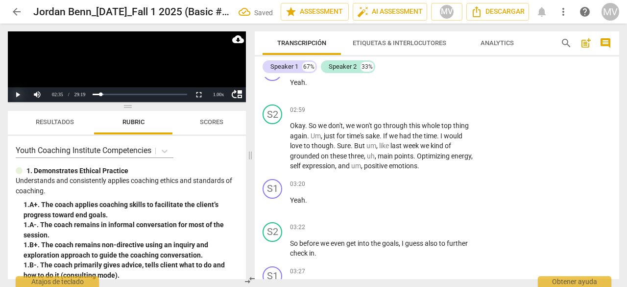
click at [17, 89] on button "Play" at bounding box center [18, 94] width 20 height 15
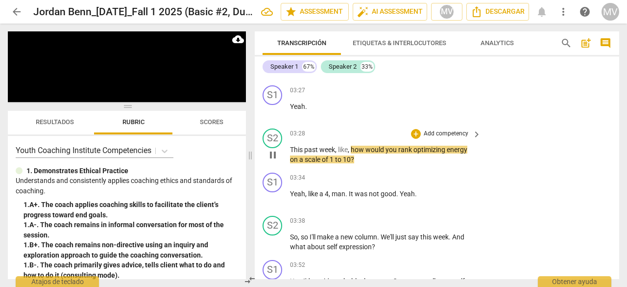
scroll to position [1082, 0]
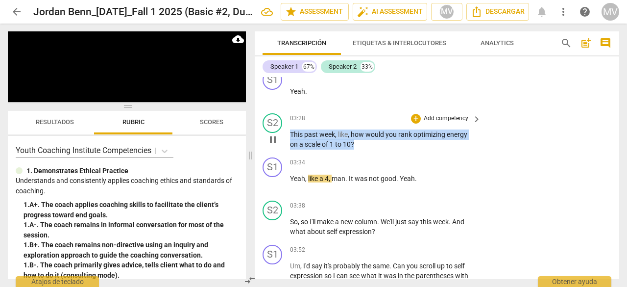
drag, startPoint x: 290, startPoint y: 131, endPoint x: 374, endPoint y: 143, distance: 85.1
click at [374, 143] on p "This past week , like , how would you rank optimizing energy on a scale of 1 to…" at bounding box center [383, 139] width 186 height 20
click at [416, 117] on div "+" at bounding box center [416, 119] width 10 height 10
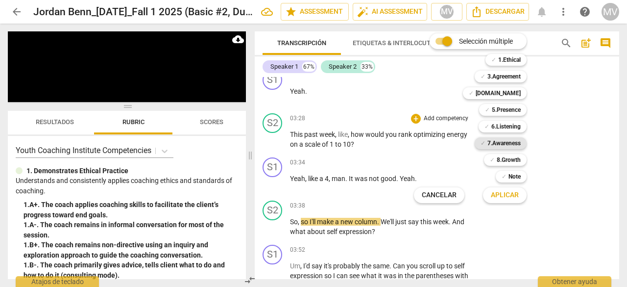
click at [514, 143] on b "7.Awareness" at bounding box center [504, 143] width 33 height 12
click at [521, 191] on button "Aplicar" at bounding box center [505, 195] width 44 height 18
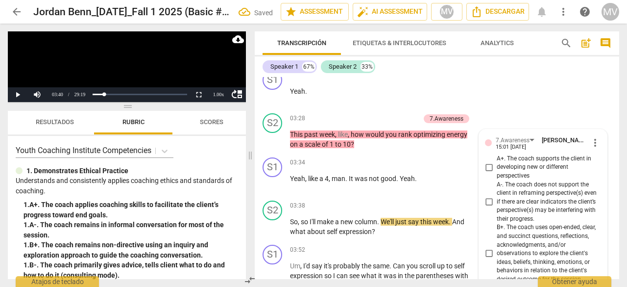
scroll to position [1375, 0]
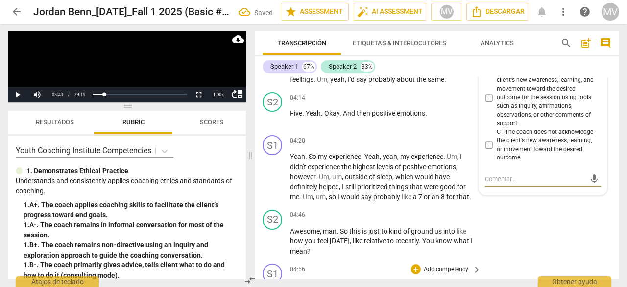
click at [521, 268] on div "S1 play_arrow pause 04:56 + Add competency keyboard_arrow_right Um , yeah , def…" at bounding box center [437, 281] width 365 height 43
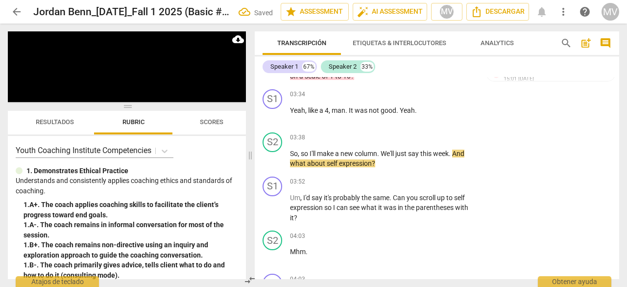
scroll to position [1130, 0]
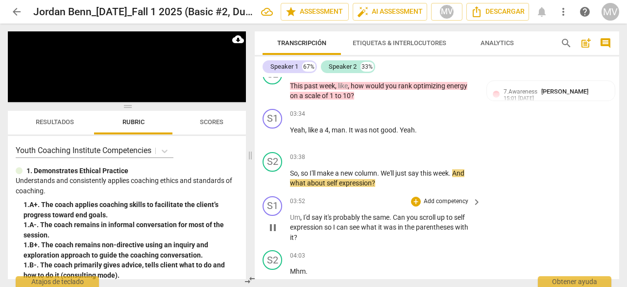
click at [582, 245] on div "S1 play_arrow pause 03:52 + Add competency keyboard_arrow_right Um , I'd say it…" at bounding box center [437, 219] width 365 height 54
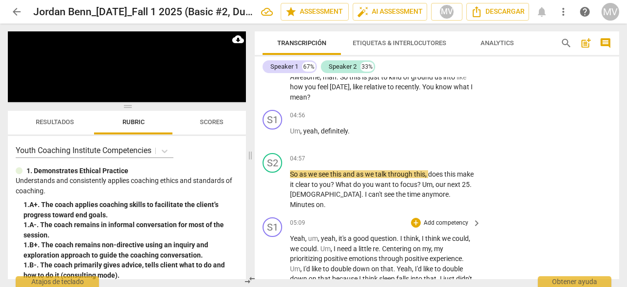
scroll to position [1597, 0]
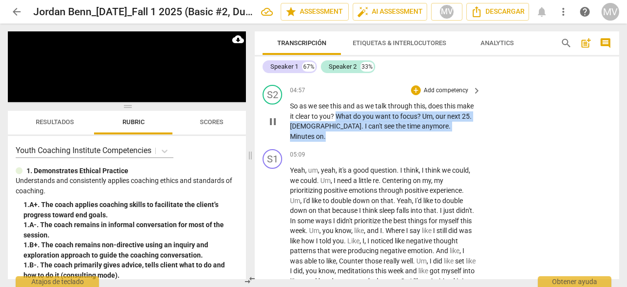
drag, startPoint x: 354, startPoint y: 116, endPoint x: 456, endPoint y: 124, distance: 102.2
click at [456, 124] on p "So as we see this and as we talk through this , does this make it clear to you …" at bounding box center [383, 121] width 186 height 40
click at [418, 92] on div "+" at bounding box center [416, 90] width 10 height 10
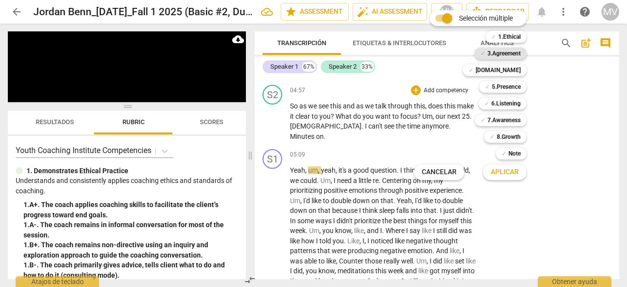
click at [510, 53] on b "3.Agreement" at bounding box center [504, 54] width 33 height 12
click at [576, 146] on div at bounding box center [313, 143] width 627 height 287
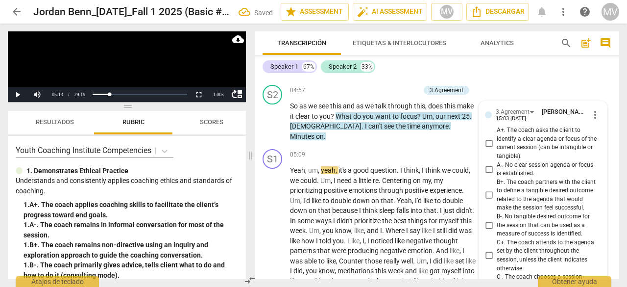
scroll to position [1837, 0]
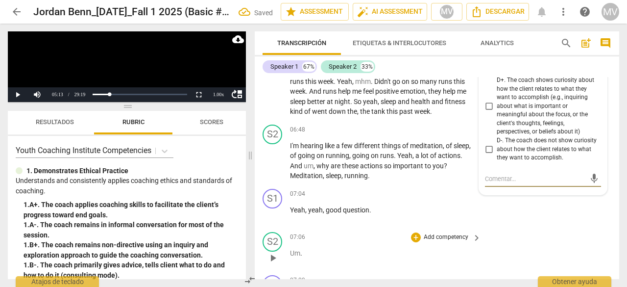
click at [564, 240] on div "S2 play_arrow pause 07:06 + Add competency keyboard_arrow_right Um ." at bounding box center [437, 249] width 365 height 43
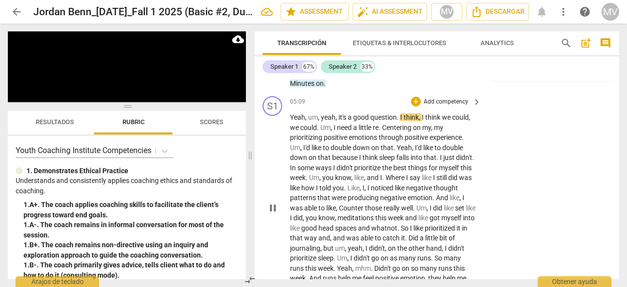
scroll to position [1641, 0]
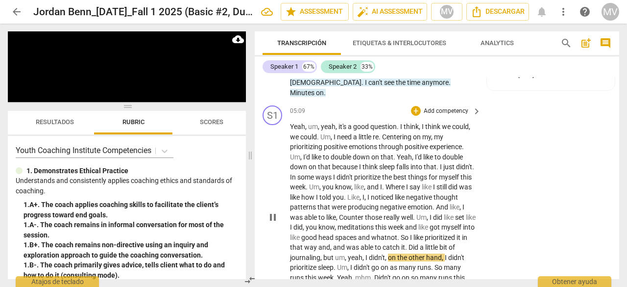
click at [276, 211] on span "pause" at bounding box center [273, 217] width 12 height 12
